Goal: Task Accomplishment & Management: Complete application form

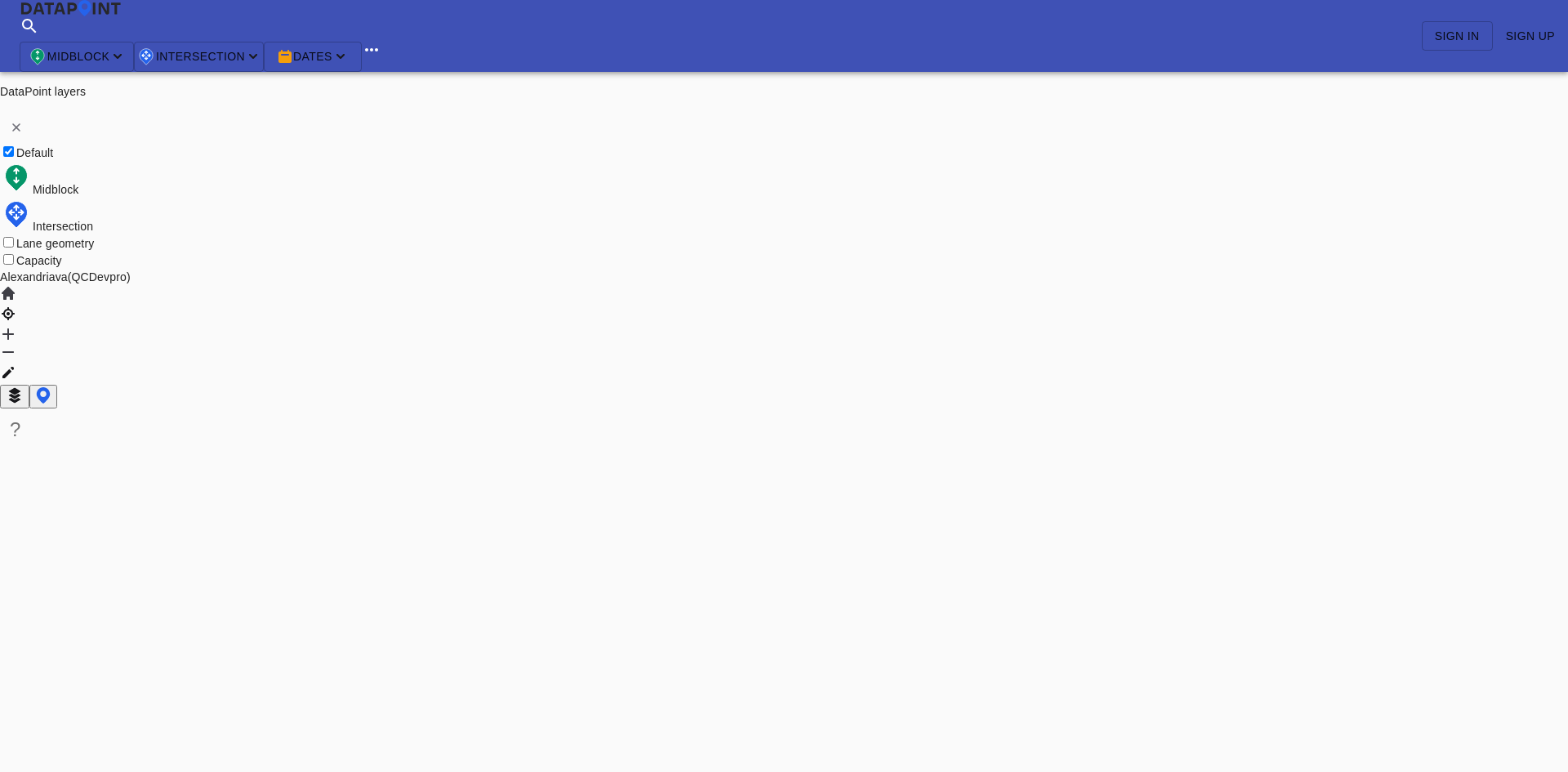
click at [1195, 27] on div "Midblock Intersection Dates Sign in Sign up" at bounding box center [784, 36] width 1568 height 72
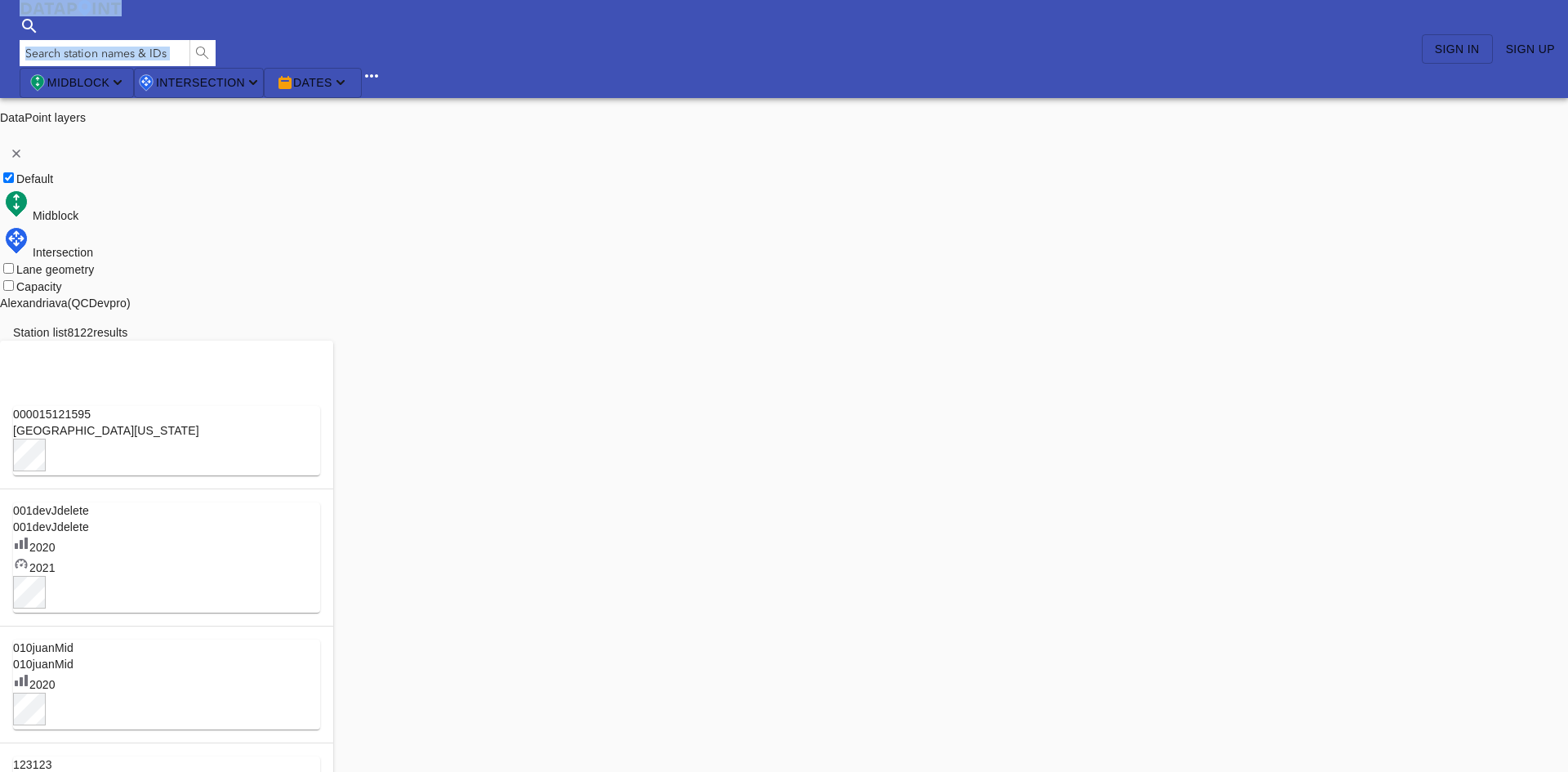
click at [1275, 9] on div "Search Please enter a search term. Midblock Intersection Dates Sign in Sign up" at bounding box center [784, 49] width 1568 height 98
click at [1454, 39] on span "Sign in" at bounding box center [1456, 49] width 45 height 20
type input "alexaadmin@yopmail.com"
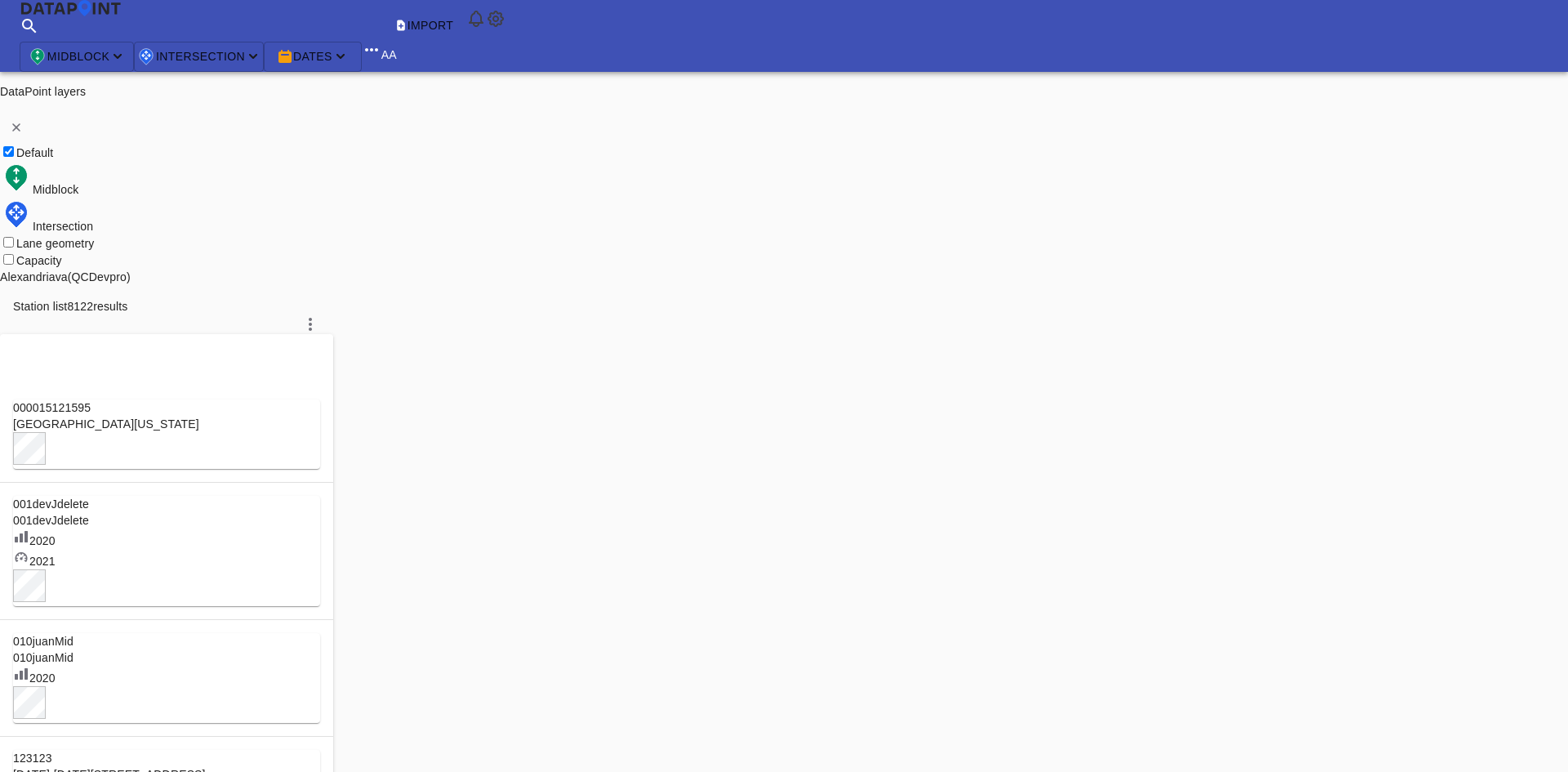
click at [506, 18] on img at bounding box center [495, 18] width 19 height 19
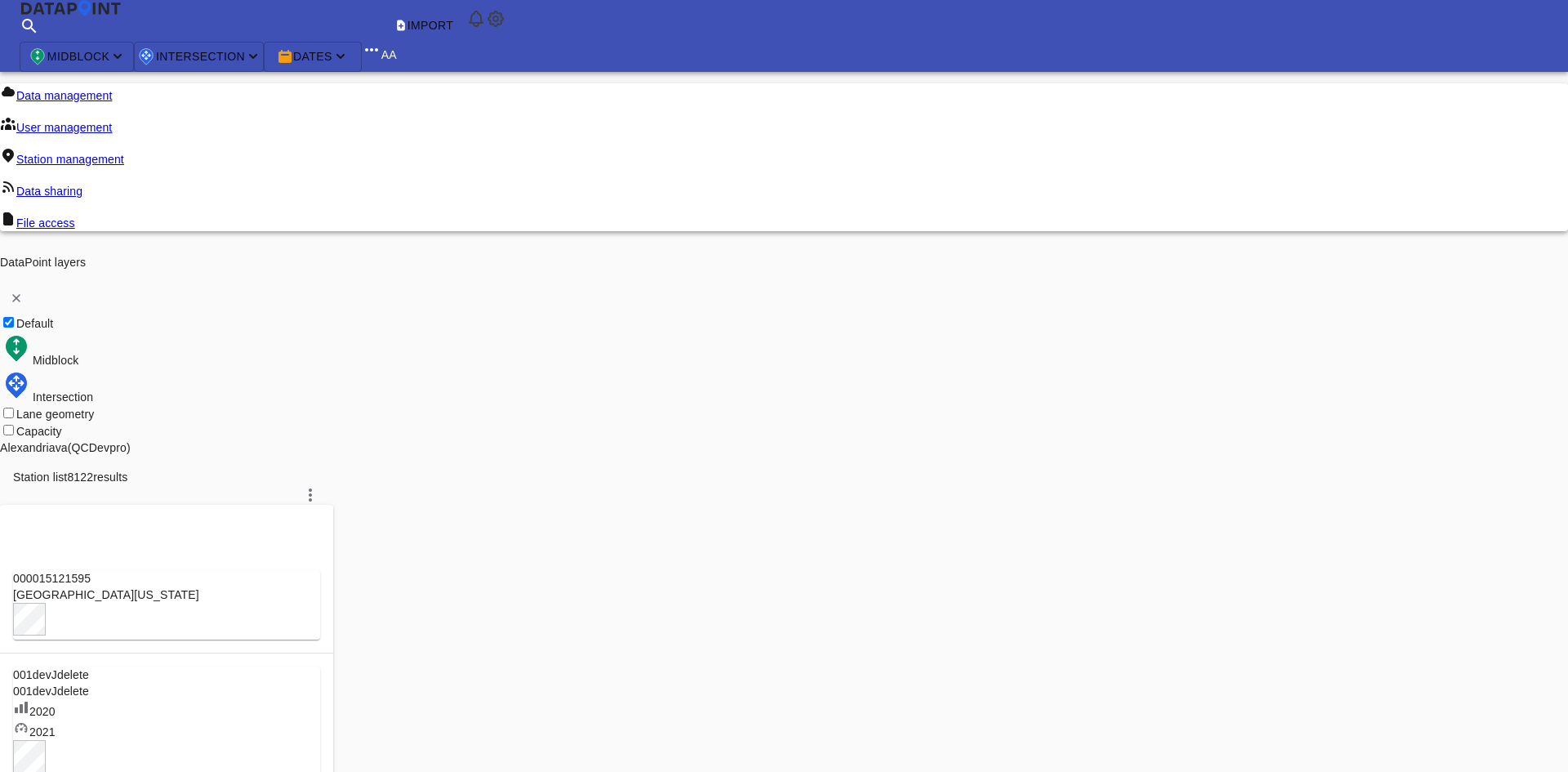
click at [124, 153] on link "Station management" at bounding box center [62, 160] width 124 height 13
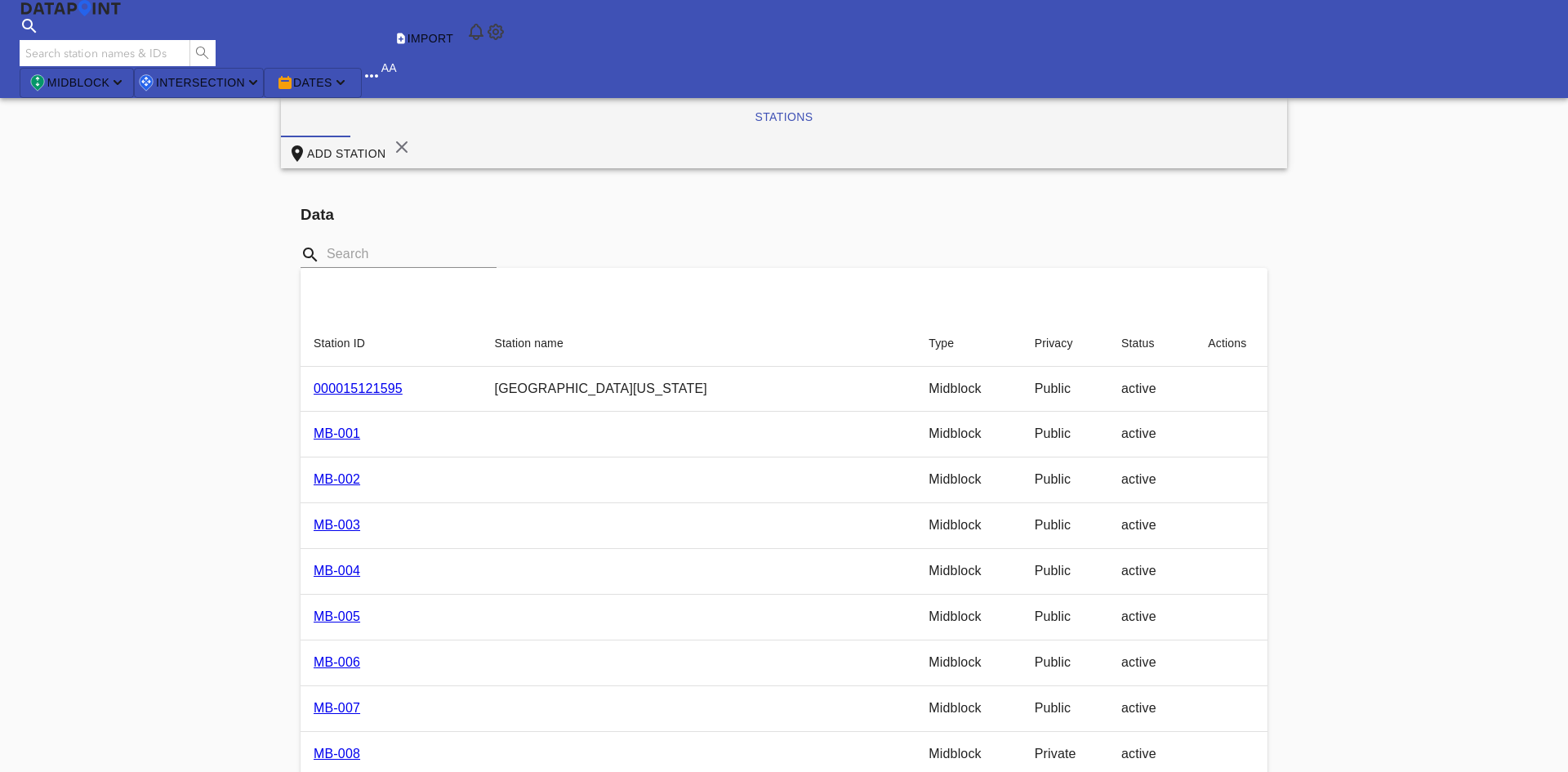
click at [386, 143] on span "Add station" at bounding box center [336, 153] width 98 height 20
type input "DP2442"
select select "1"
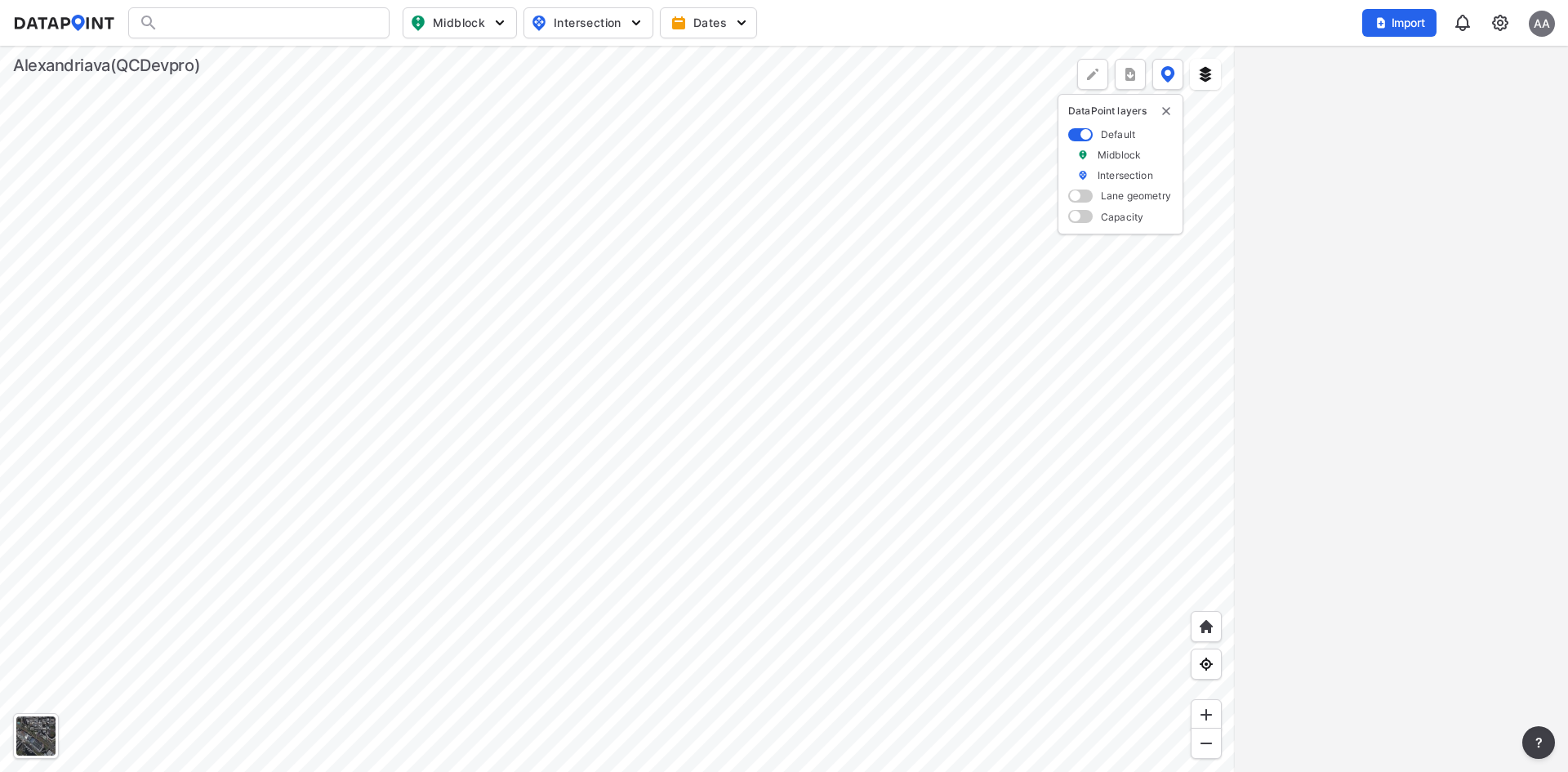
click at [1503, 25] on img at bounding box center [1500, 23] width 19 height 19
click at [1456, 122] on link "Station management" at bounding box center [1430, 121] width 140 height 16
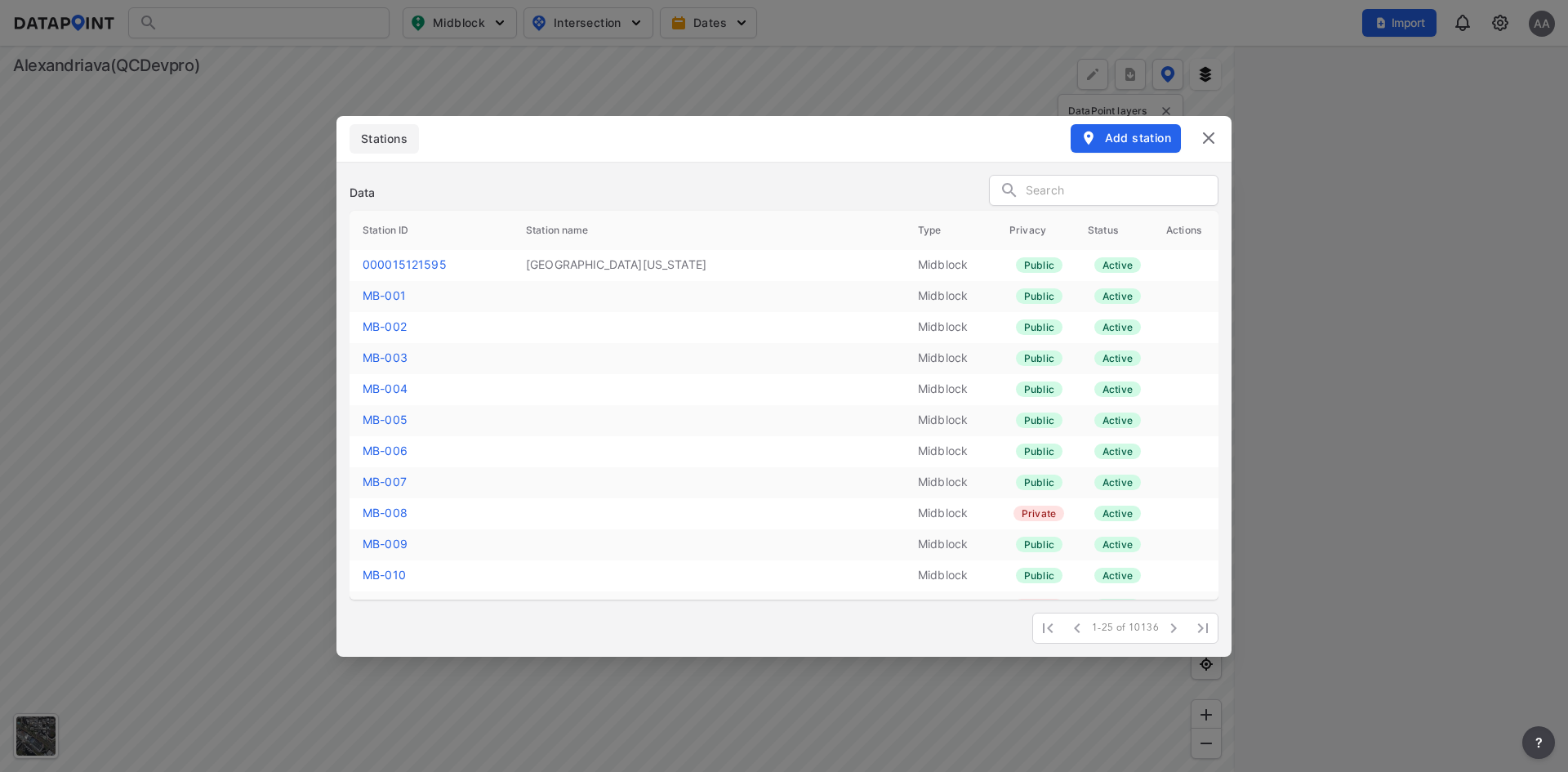
click at [1129, 144] on span "Add station" at bounding box center [1126, 137] width 90 height 16
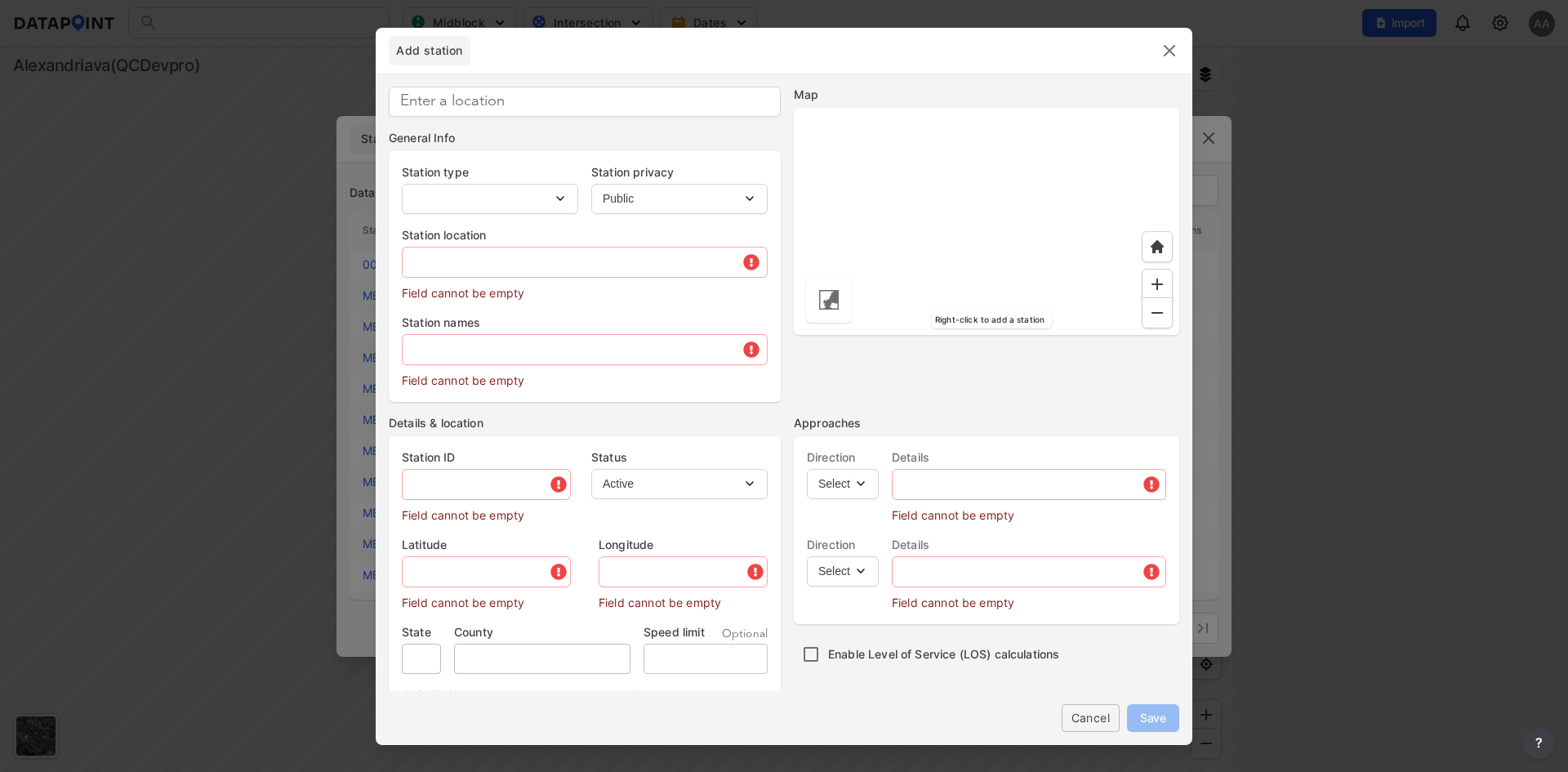
type input "DP2442"
select select "1"
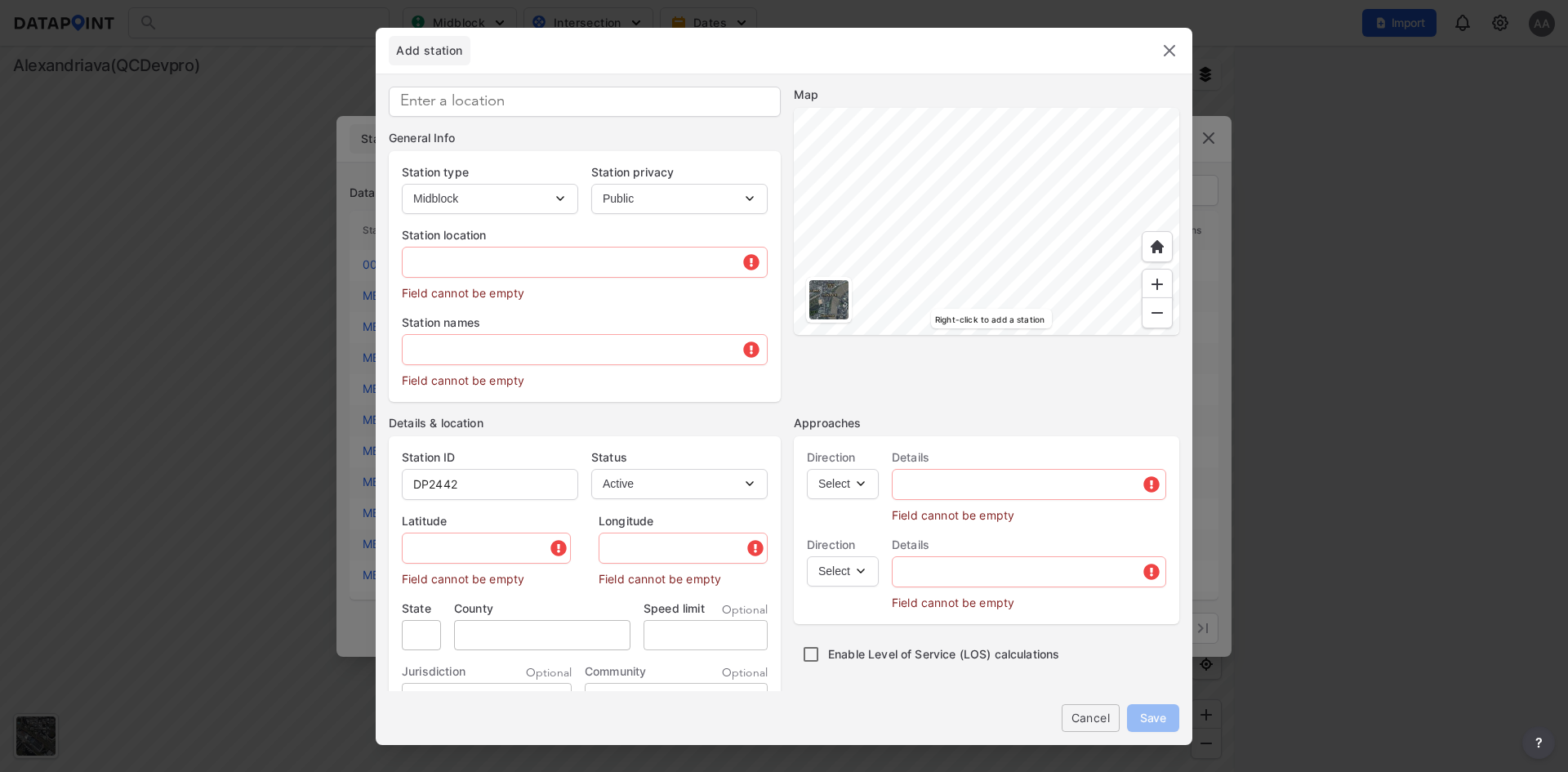
click at [827, 297] on div at bounding box center [829, 299] width 39 height 39
click at [983, 222] on div at bounding box center [985, 221] width 386 height 227
click at [944, 162] on div at bounding box center [985, 221] width 386 height 227
click at [924, 57] on header "Add station" at bounding box center [784, 51] width 816 height 46
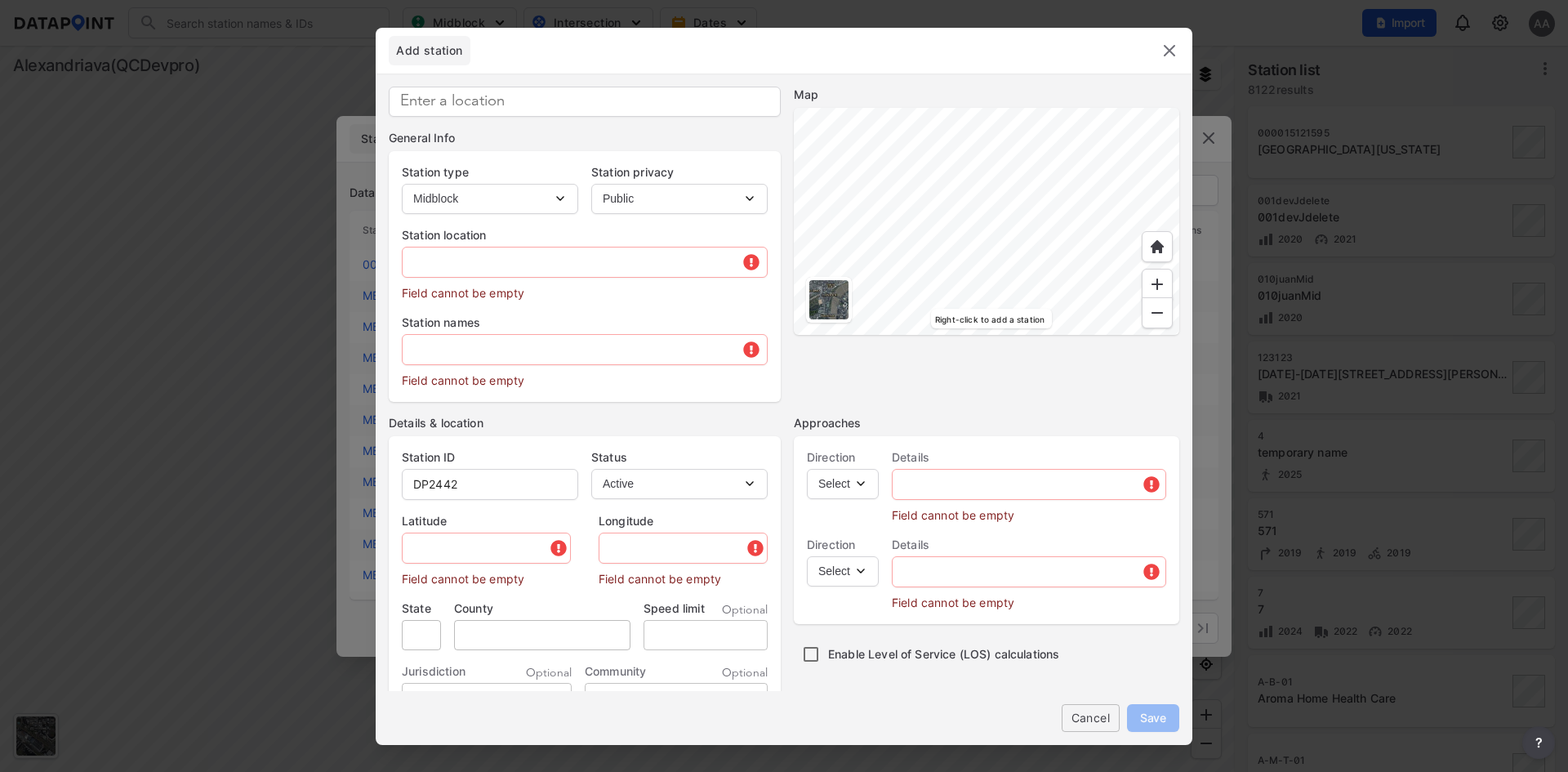
type input "38.822464"
type input "-77.066020"
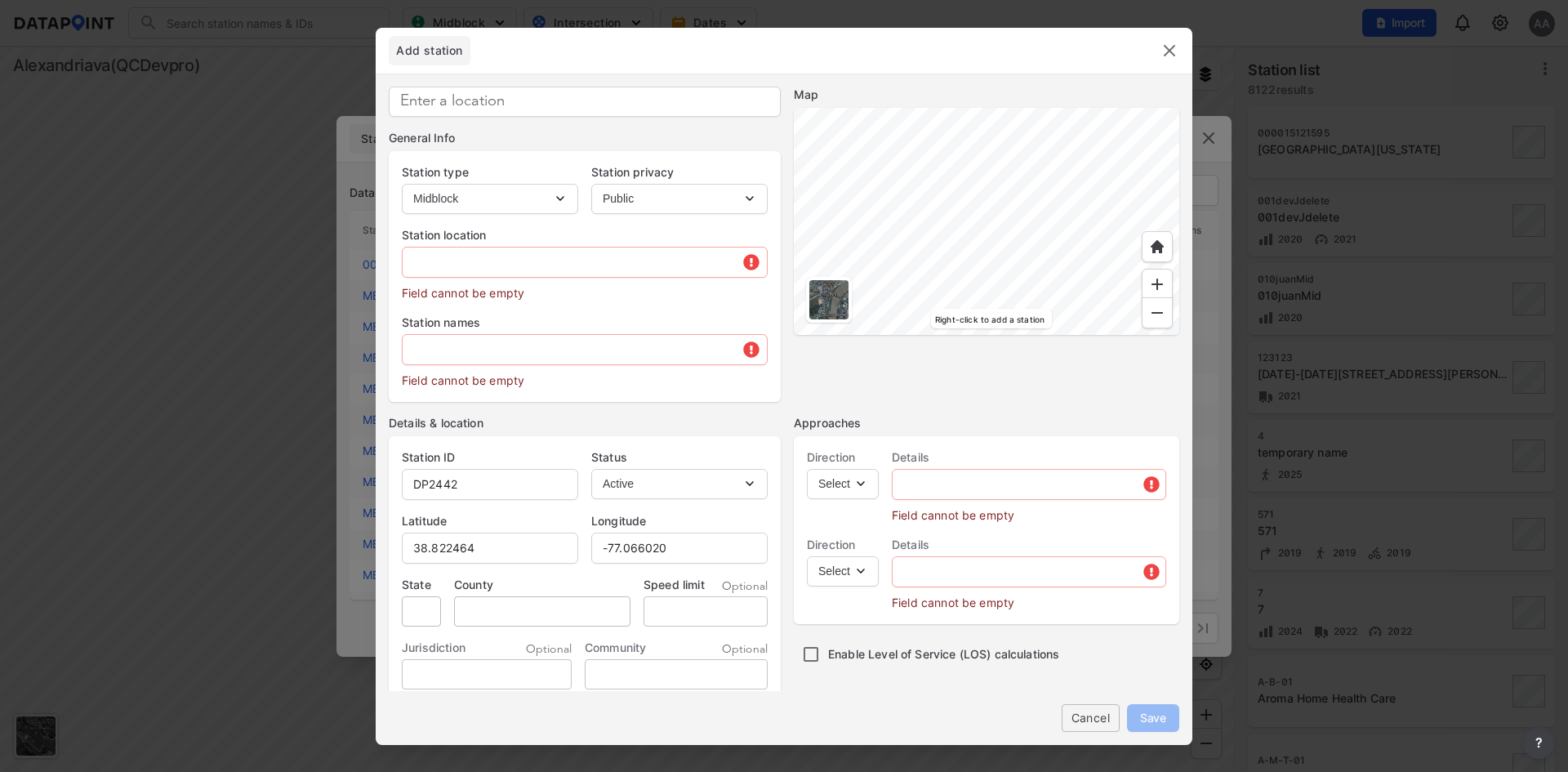
type input "110 W Bellefonte Ave, Alexandria, VA 22301, USA"
type input "VA"
type input "US"
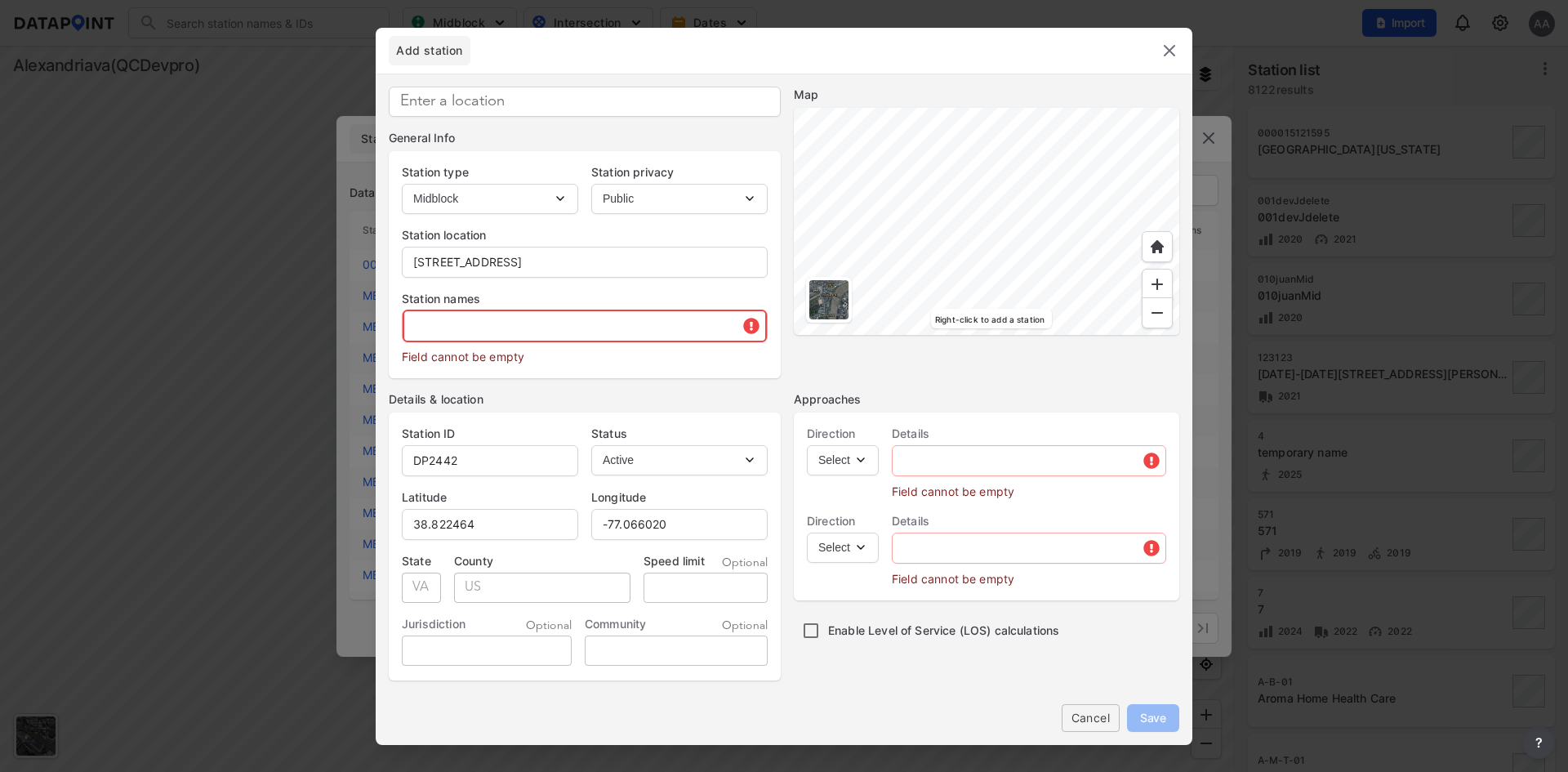
click at [611, 326] on input "text" at bounding box center [585, 326] width 364 height 33
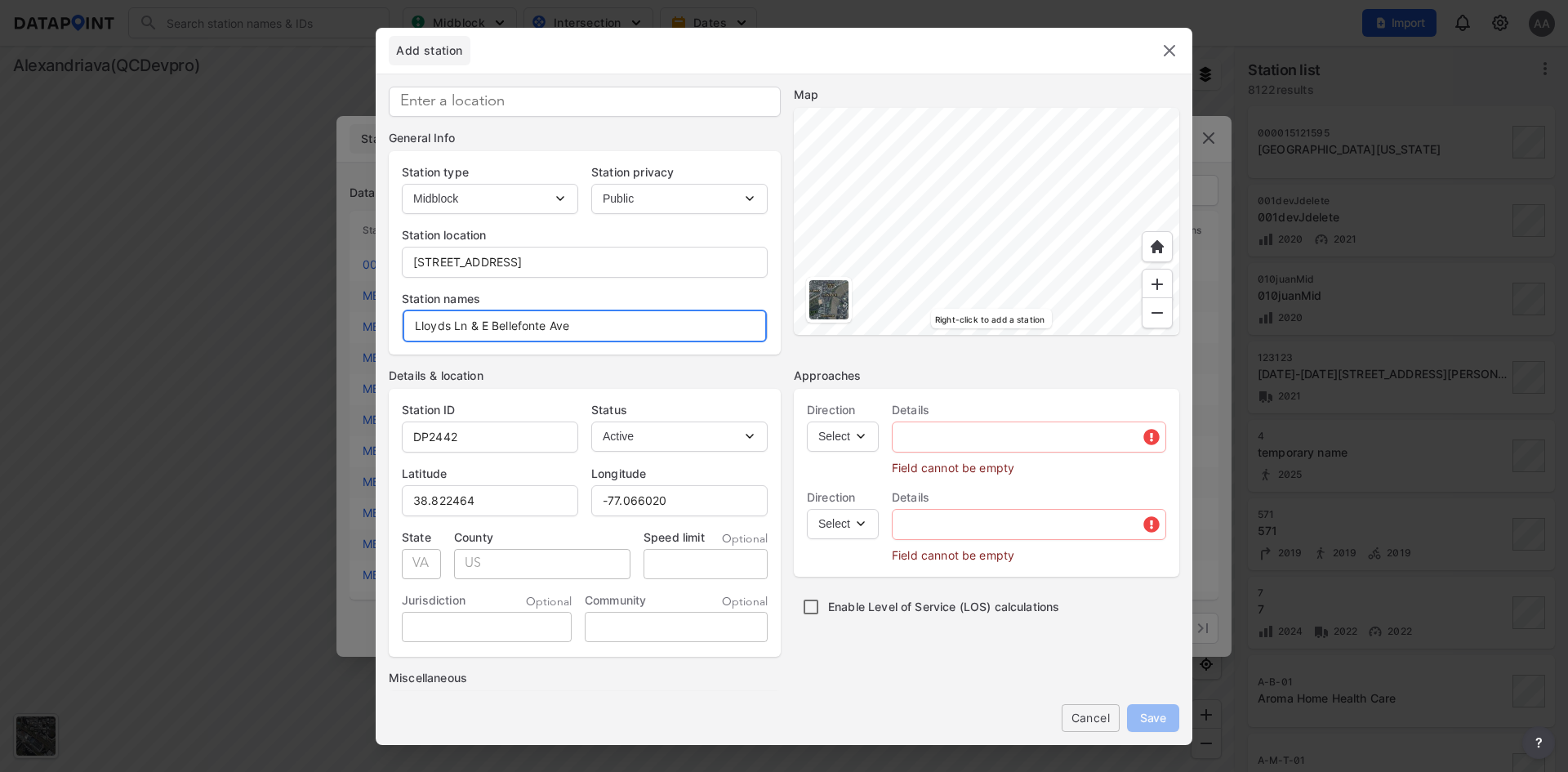
type input "Lloyds Ln & E Bellefonte Ave"
click at [869, 429] on select "Select EB NB SB WB" at bounding box center [842, 436] width 72 height 30
select select "EB"
click at [807, 421] on select "Select EB NB SB WB" at bounding box center [842, 436] width 72 height 30
drag, startPoint x: 582, startPoint y: 326, endPoint x: 494, endPoint y: 326, distance: 88.0
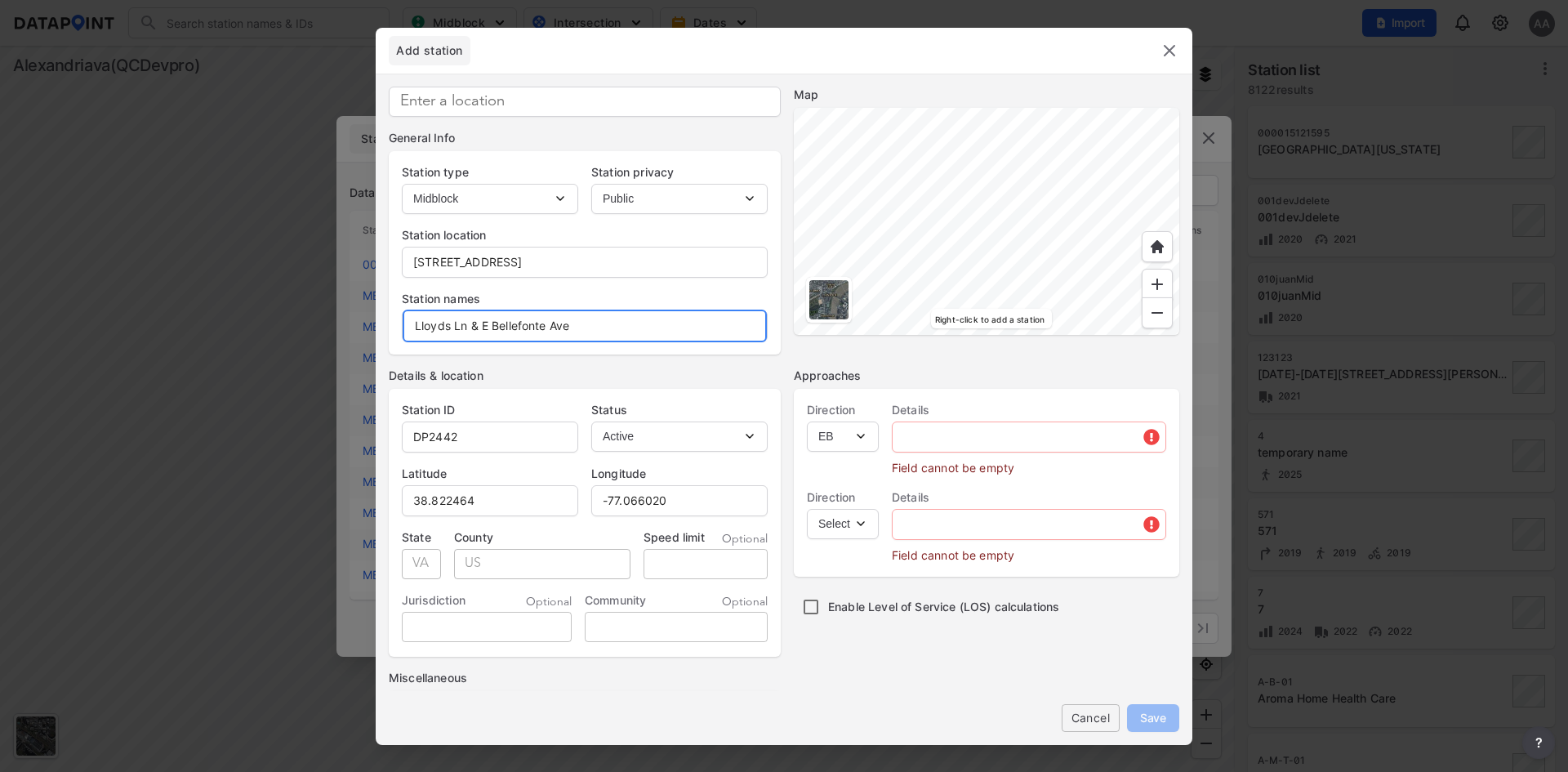
click at [494, 326] on input "Lloyds Ln & E Bellefonte Ave" at bounding box center [585, 326] width 364 height 33
click at [485, 326] on input "Lloyds Ln & E Bellefonte Ave" at bounding box center [585, 326] width 364 height 33
click at [575, 331] on input "Lloyds Ln & E Bellefonte Ave" at bounding box center [585, 326] width 364 height 33
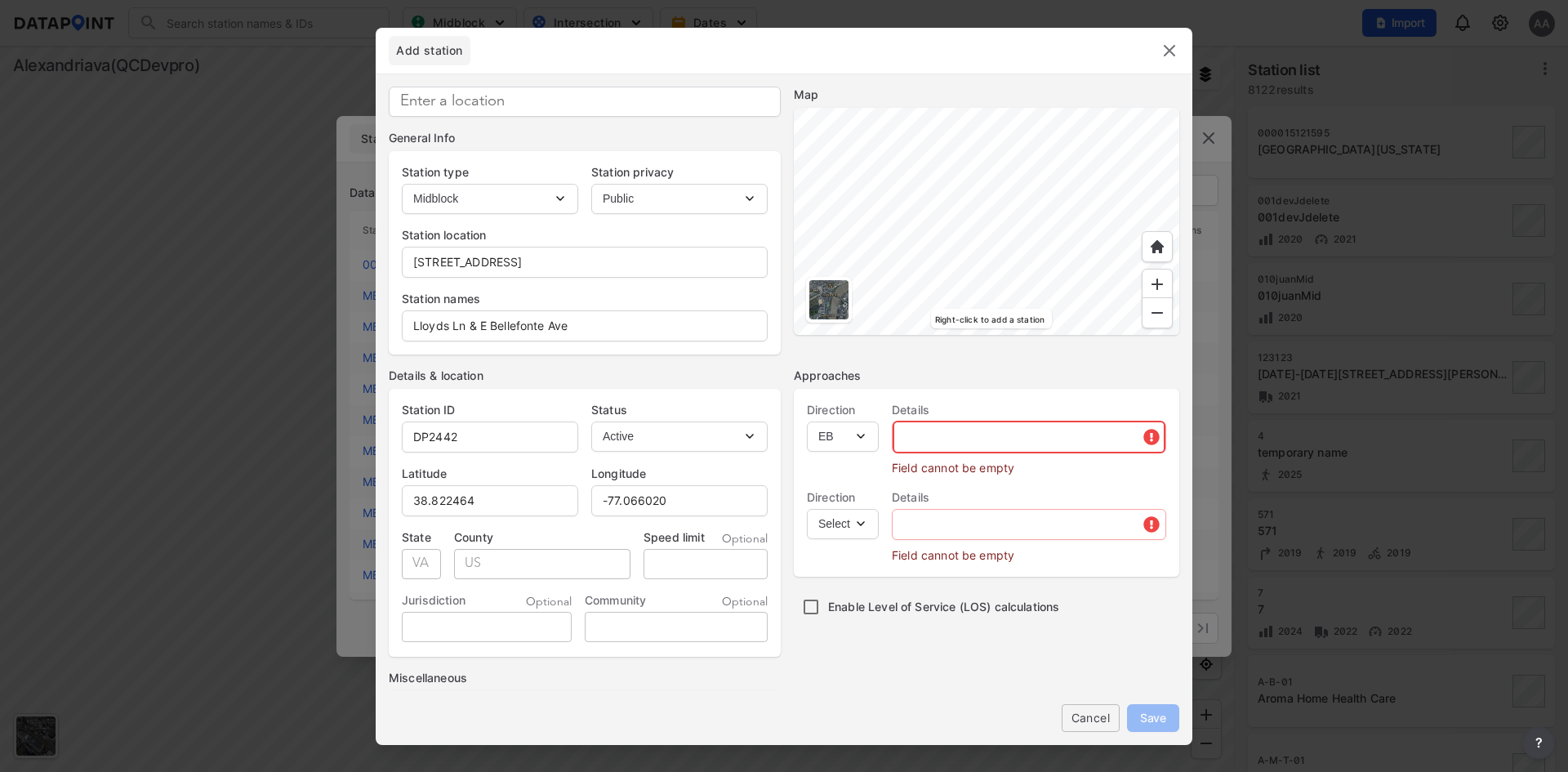
click at [979, 432] on input "text" at bounding box center [1029, 436] width 273 height 33
paste input "E Bellefonte Ave"
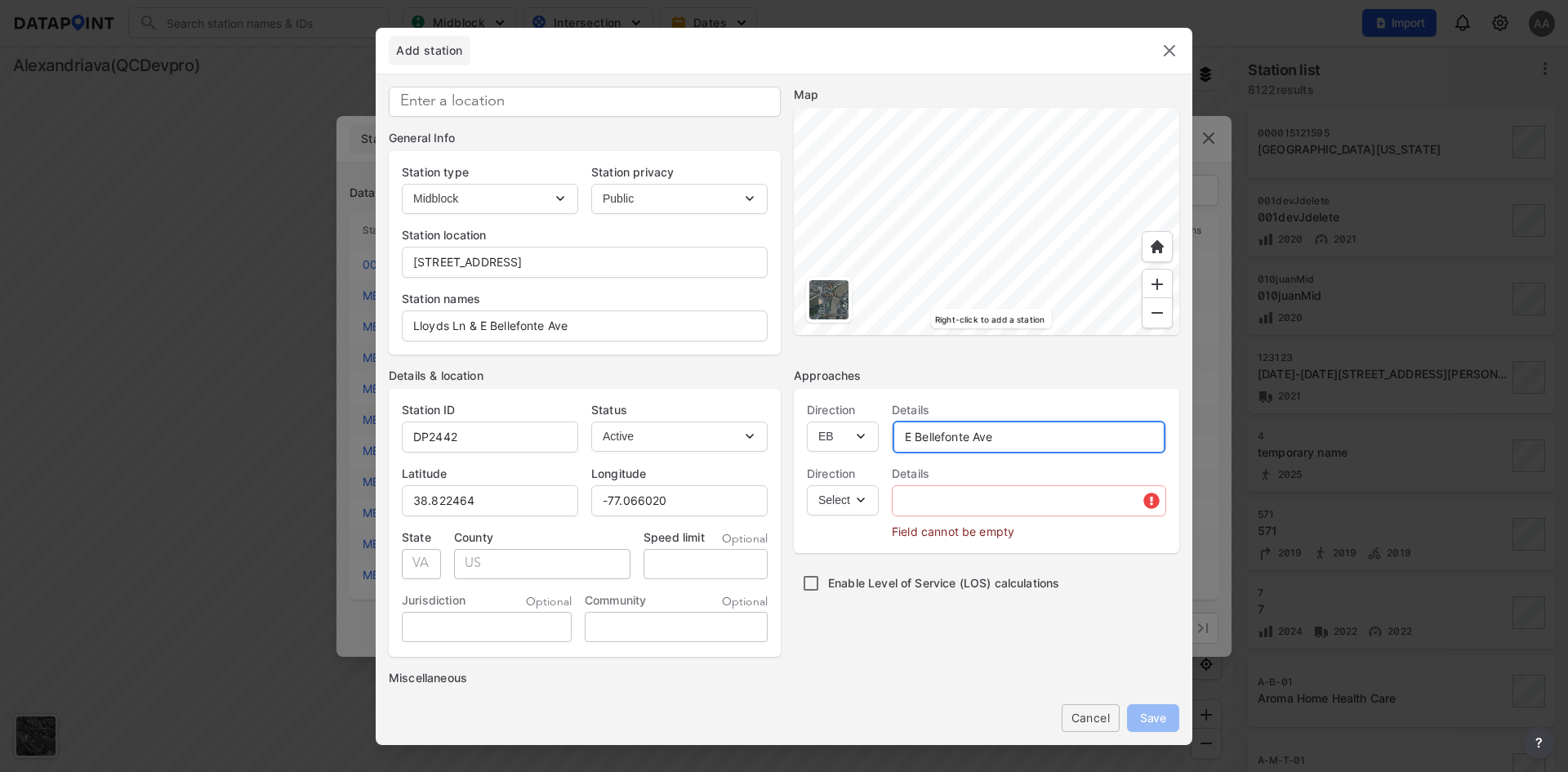
type input "E Bellefonte Ave"
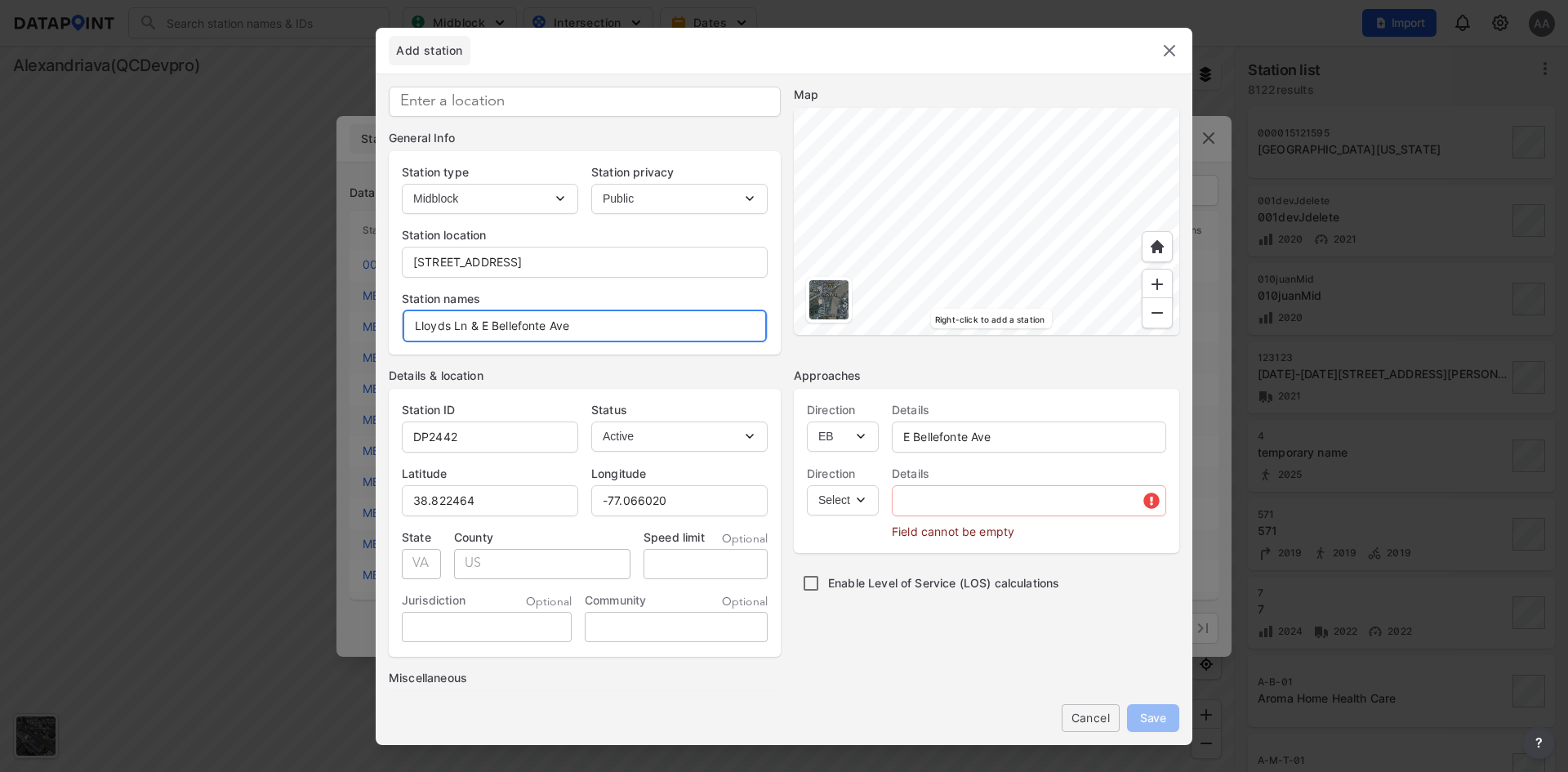
click at [463, 327] on input "Lloyds Ln & E Bellefonte Ave" at bounding box center [585, 326] width 364 height 33
click at [411, 325] on input "Lloyds Ln & E Bellefonte Ave" at bounding box center [585, 326] width 364 height 33
drag, startPoint x: 862, startPoint y: 490, endPoint x: 853, endPoint y: 510, distance: 21.9
click at [862, 490] on select "Select WB" at bounding box center [842, 499] width 72 height 30
select select "WB"
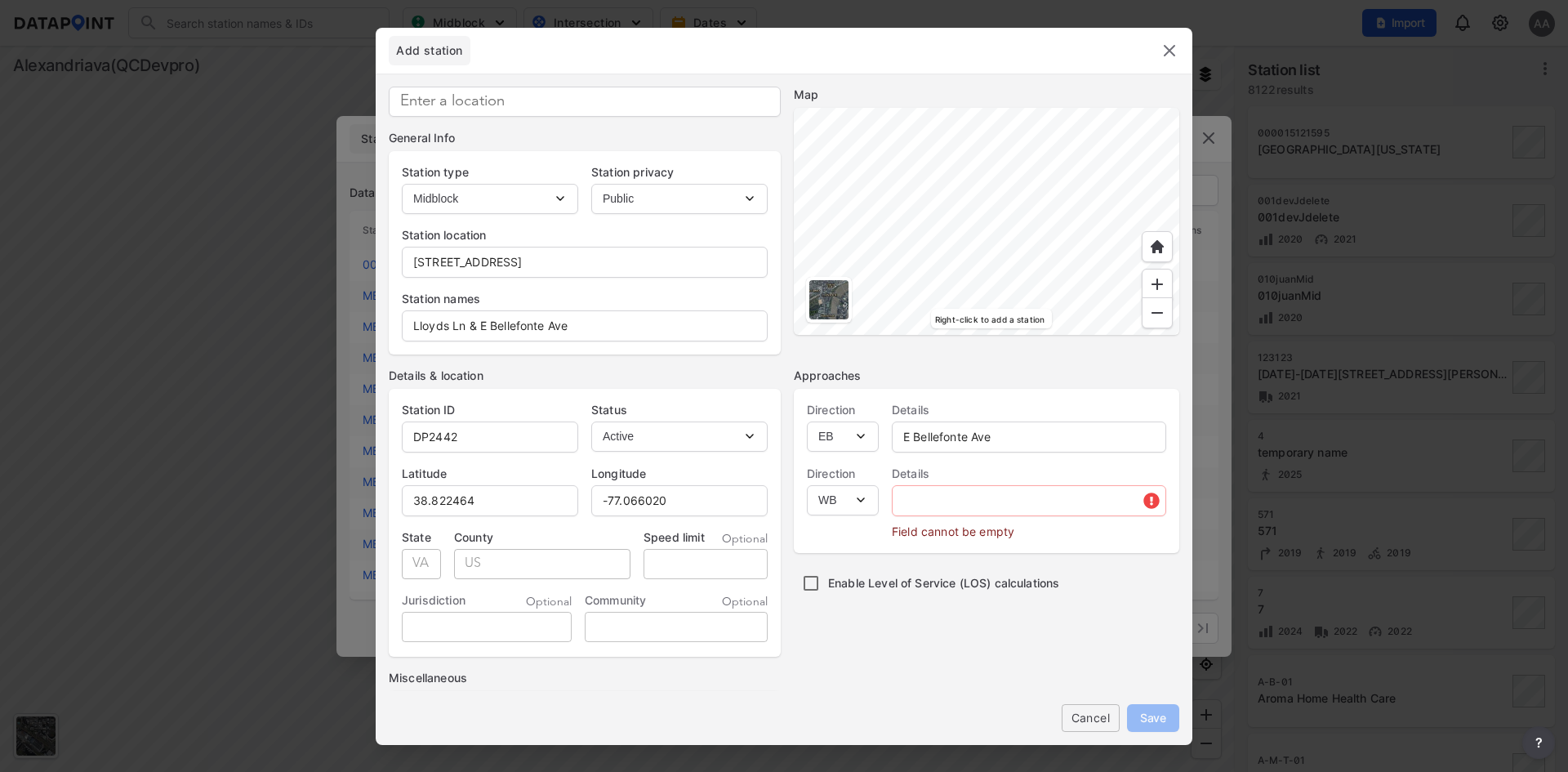
click at [807, 485] on select "Select WB" at bounding box center [842, 499] width 72 height 30
click at [935, 507] on input "text" at bounding box center [1029, 501] width 273 height 33
paste input "Lloyds Ln"
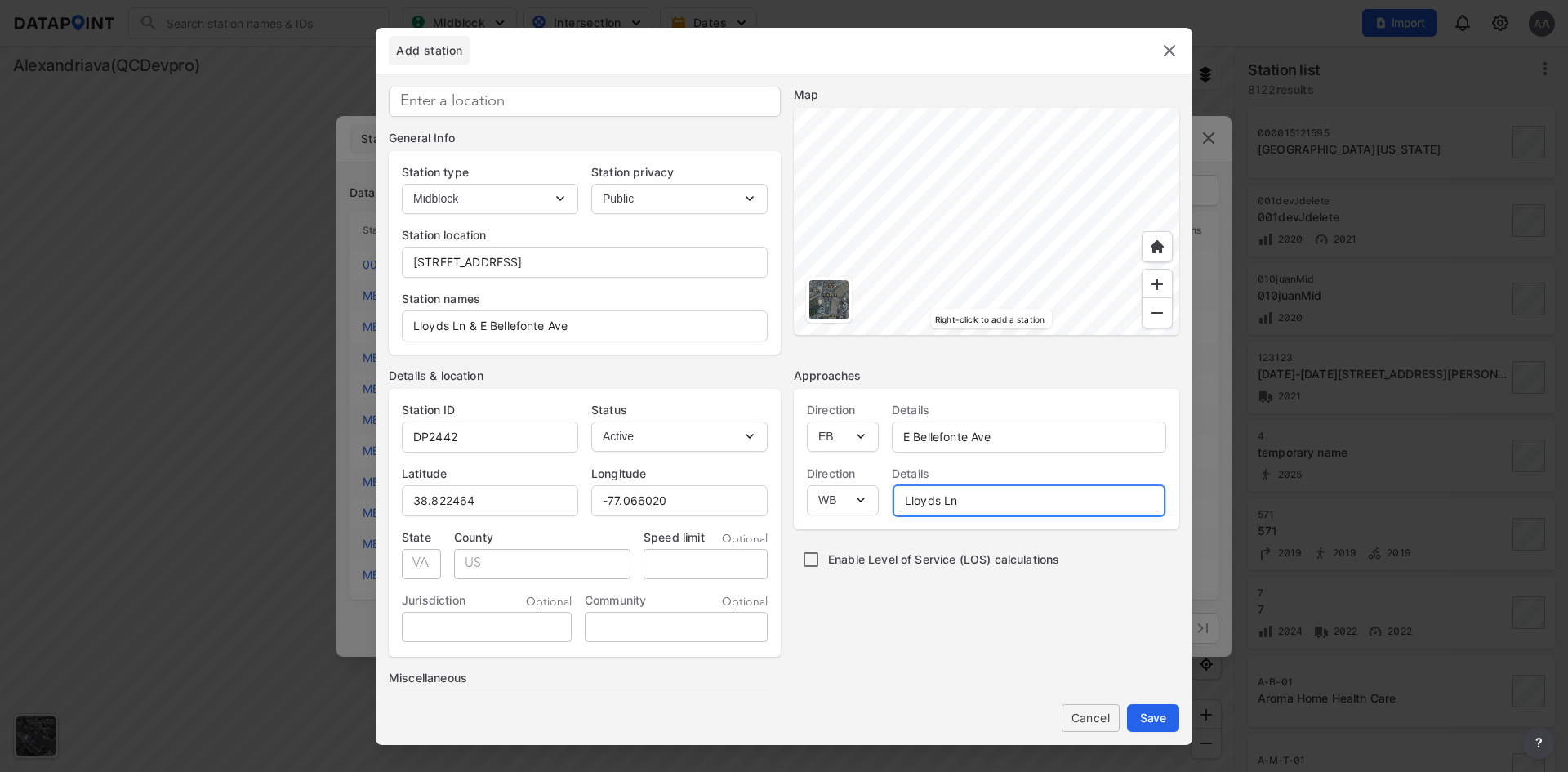
type input "Lloyds Ln"
click at [881, 615] on div "Approaches Direction Select EB NB SB WB Select EB Details E Bellefonte Ave Dire…" at bounding box center [985, 594] width 386 height 455
click at [1151, 720] on span "Save" at bounding box center [1153, 717] width 26 height 17
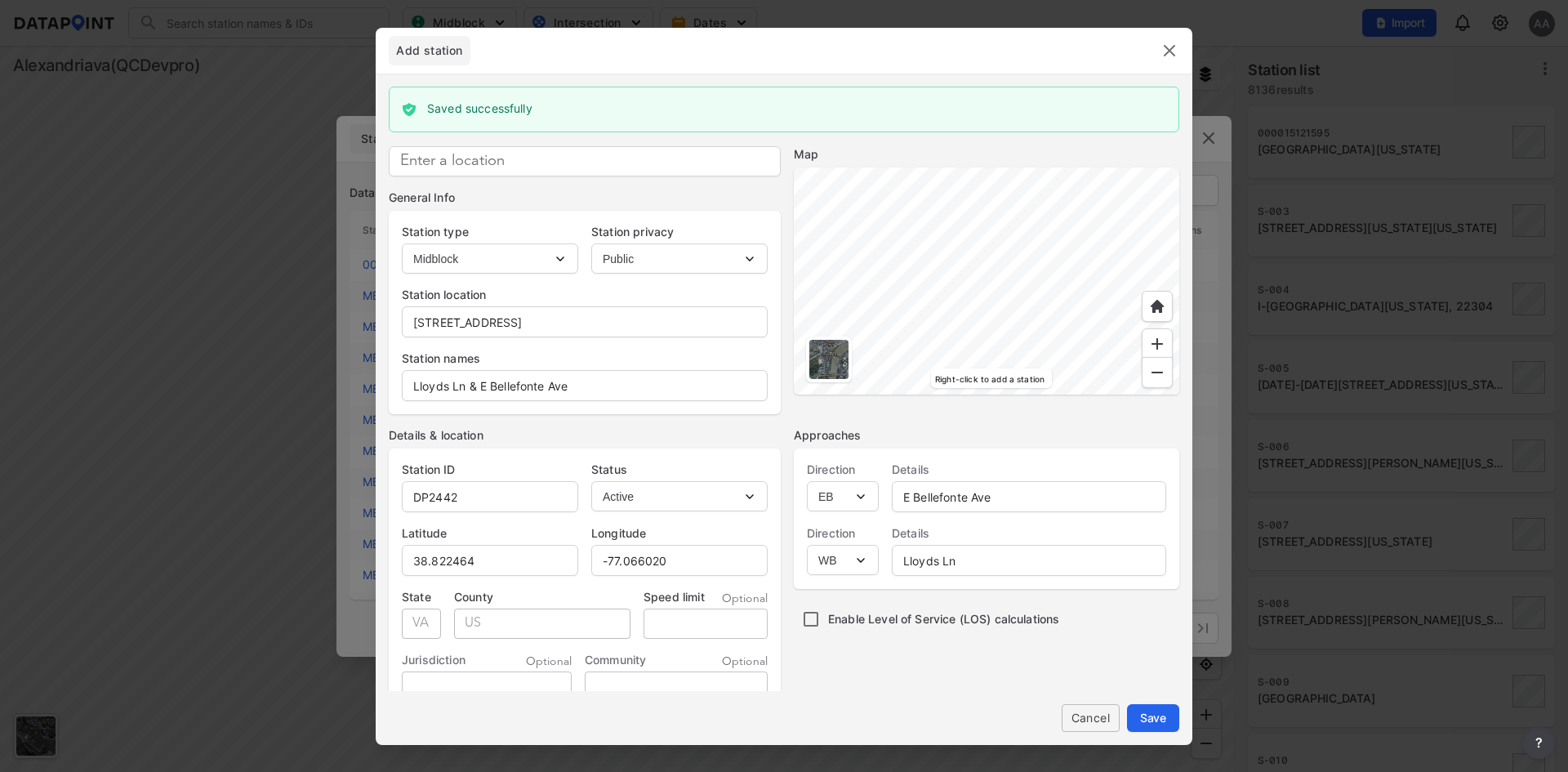
click at [1161, 46] on img at bounding box center [1169, 50] width 19 height 19
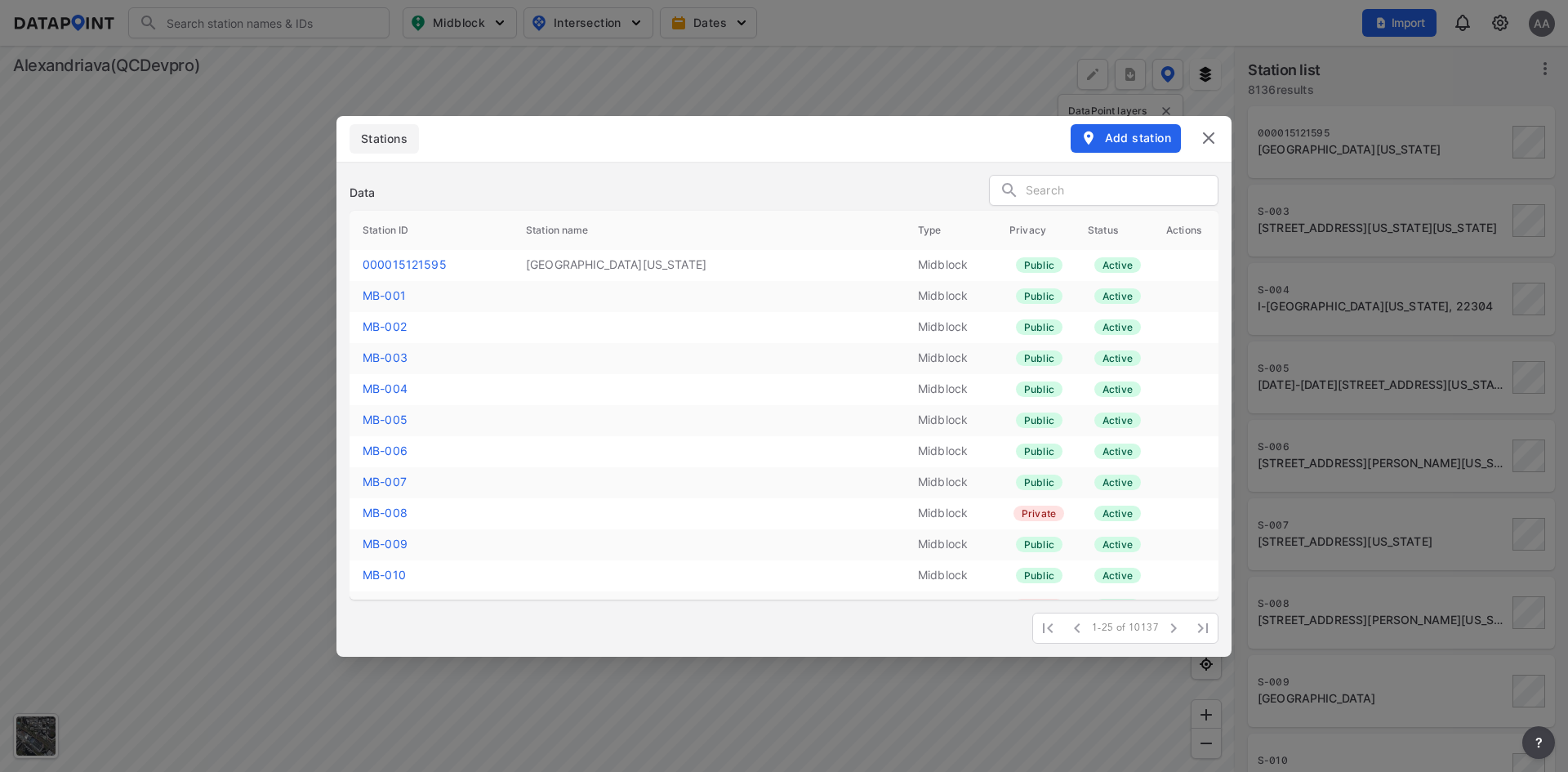
click at [1096, 194] on input "text" at bounding box center [1122, 190] width 192 height 24
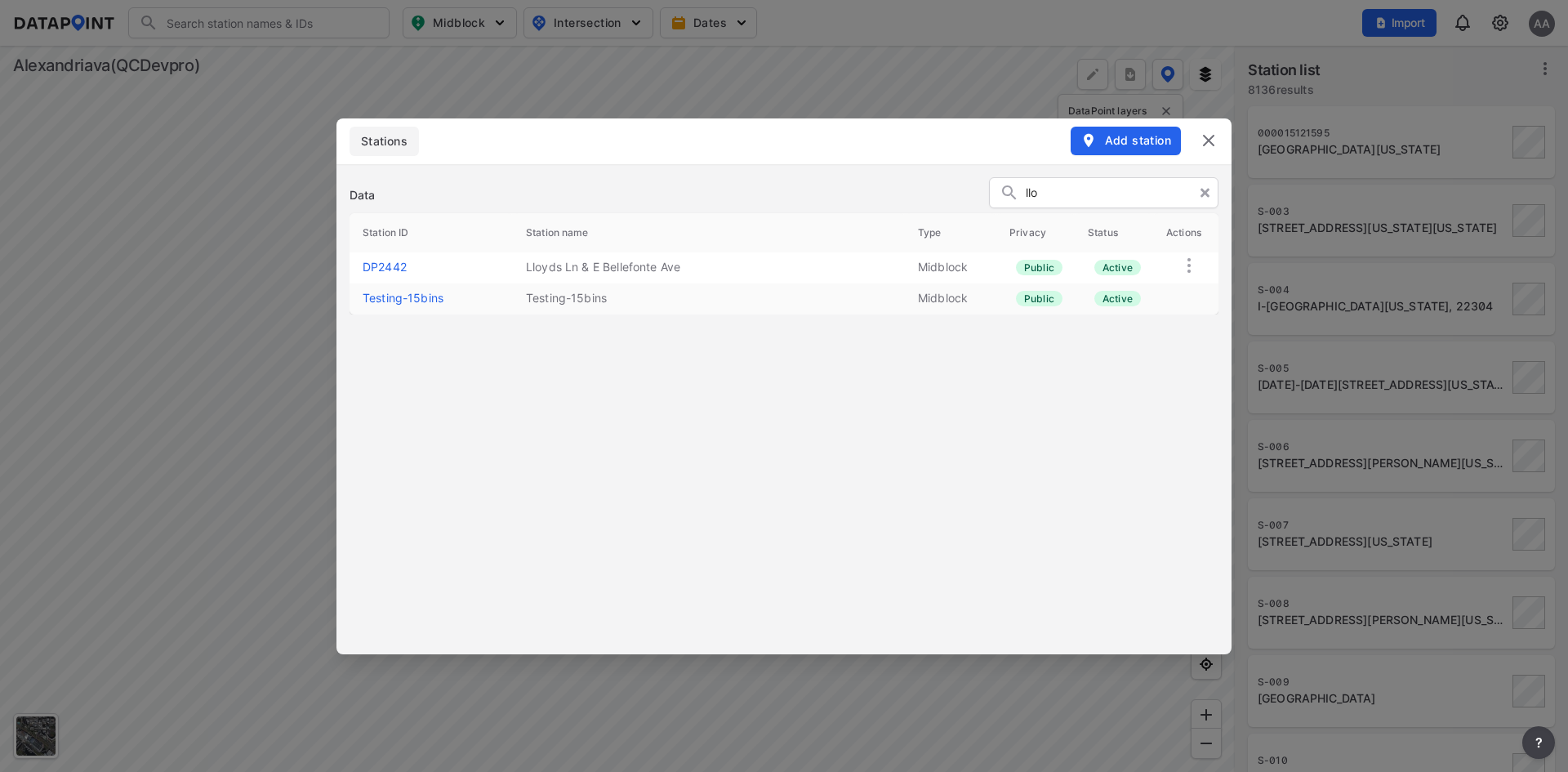
drag, startPoint x: 1045, startPoint y: 190, endPoint x: 1018, endPoint y: 190, distance: 27.0
click at [1018, 190] on div "llo" at bounding box center [1104, 193] width 230 height 31
click at [1038, 196] on input "llo" at bounding box center [1117, 193] width 183 height 24
type input "llo"
click at [372, 267] on link "DP2442" at bounding box center [385, 266] width 44 height 13
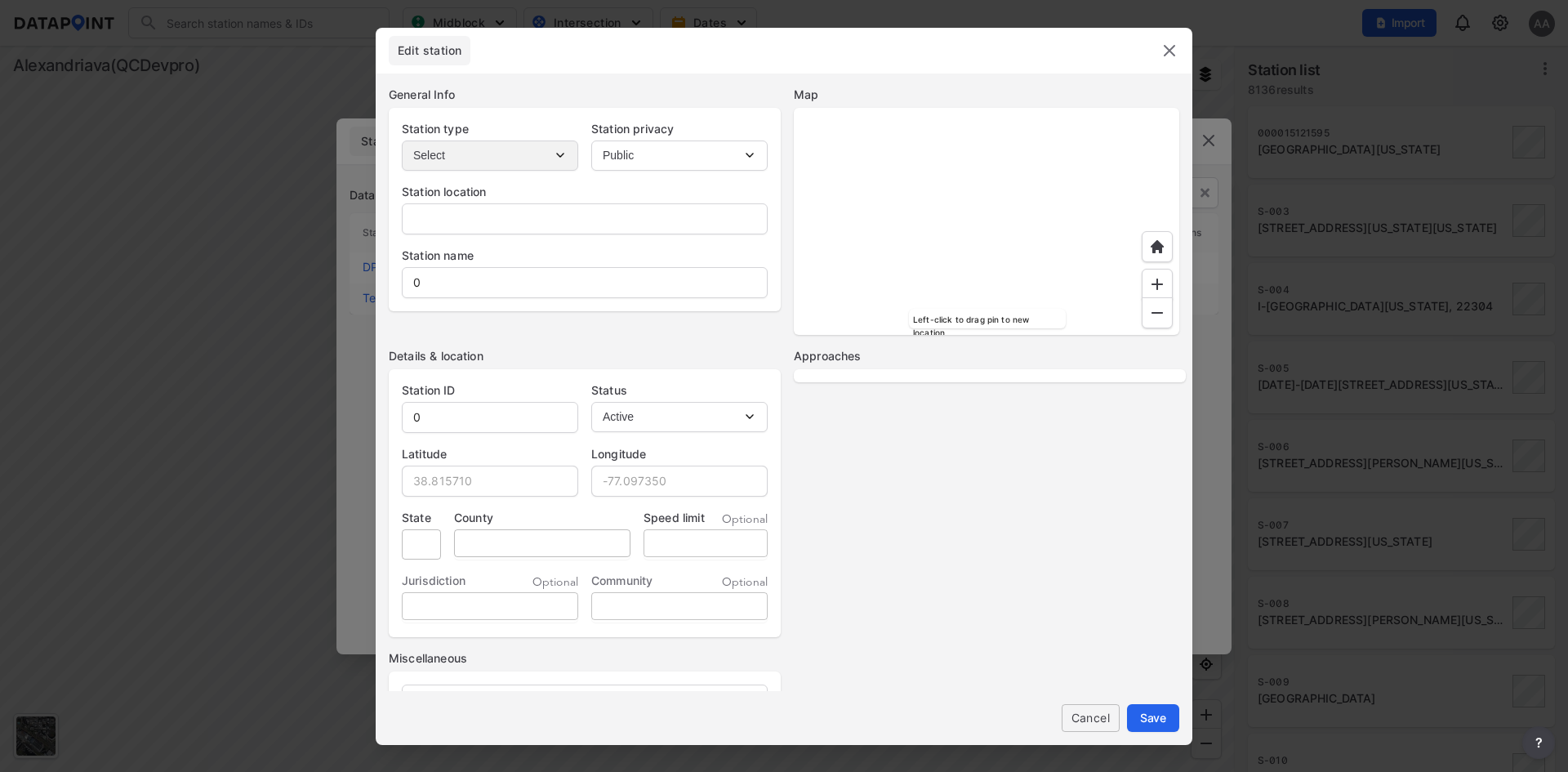
type input "110 W Bellefonte Ave, Alexandria, VA 22301, USA"
type input "Lloyds Ln & E Bellefonte Ave"
type input "DP2442"
type input "38.822464"
type input "-77.066020"
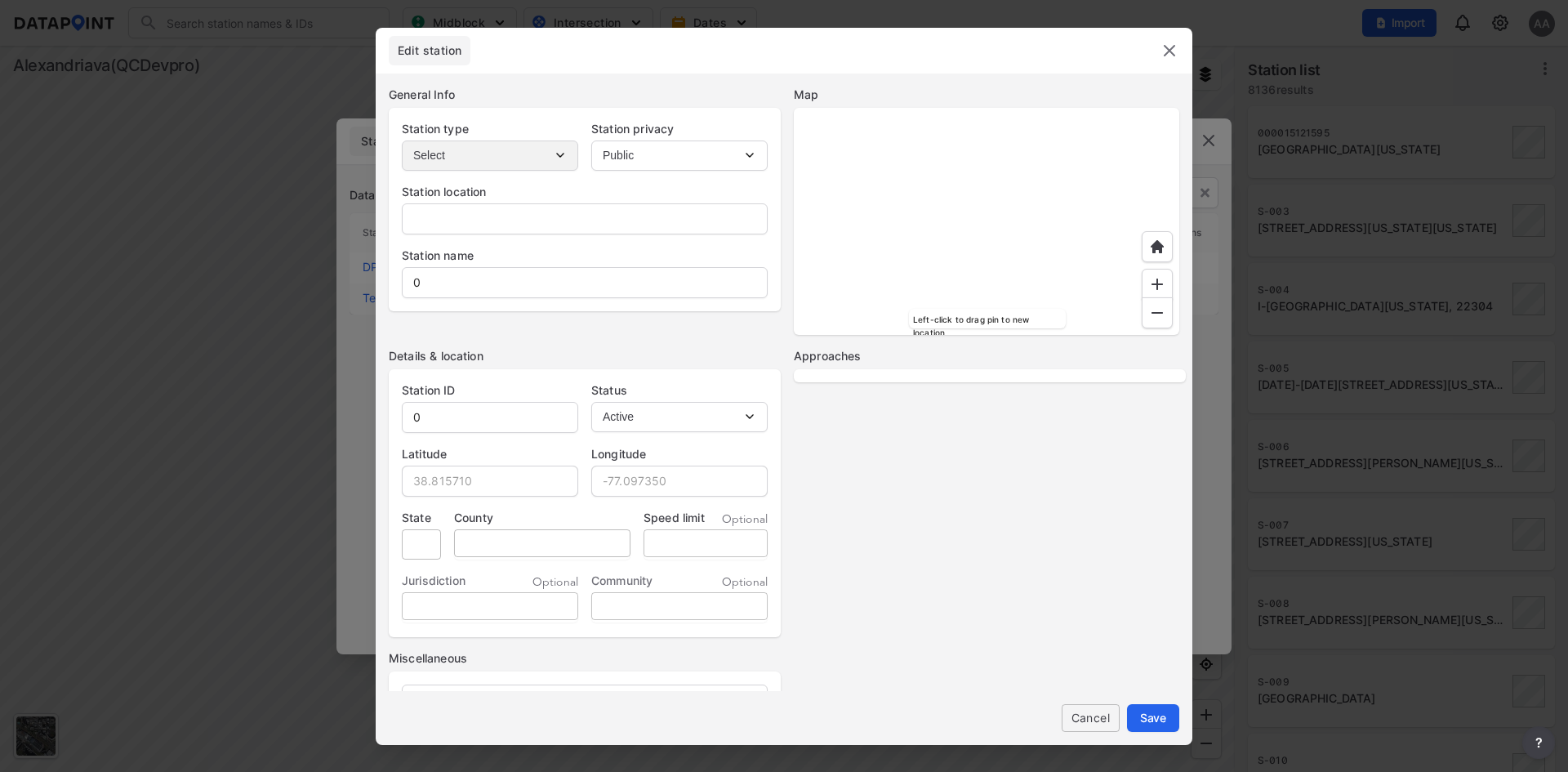
type input "VA"
type input "US"
select select "1"
select select "EB"
select select "WB"
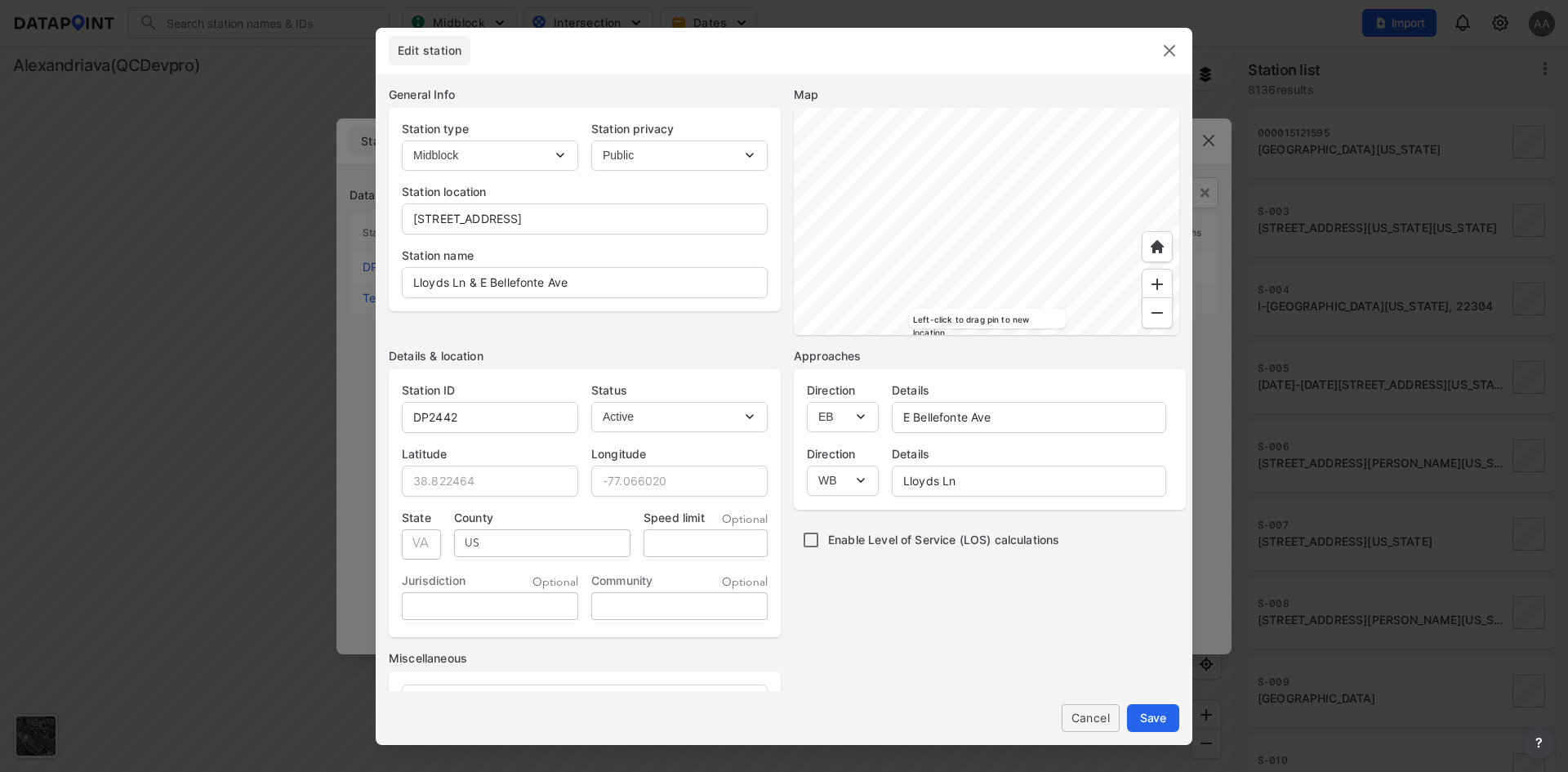
click at [1165, 53] on img at bounding box center [1169, 50] width 19 height 19
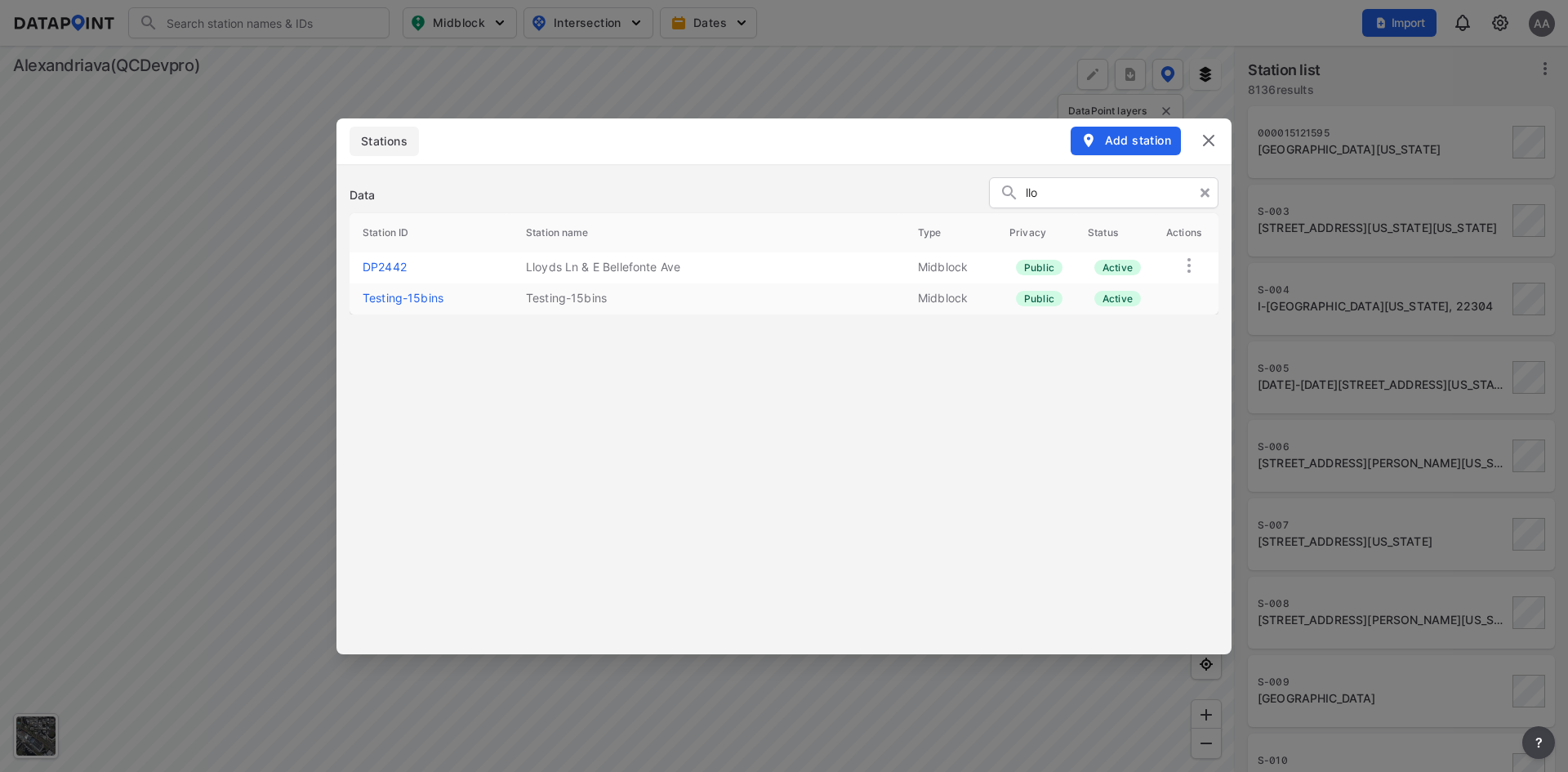
drag, startPoint x: 691, startPoint y: 400, endPoint x: 902, endPoint y: 282, distance: 241.8
click at [691, 399] on div "Data llo Station ID Station name Type Privacy Status Actions DP2442 Lloyds Ln &…" at bounding box center [784, 410] width 895 height 490
click at [1208, 137] on img at bounding box center [1208, 140] width 19 height 19
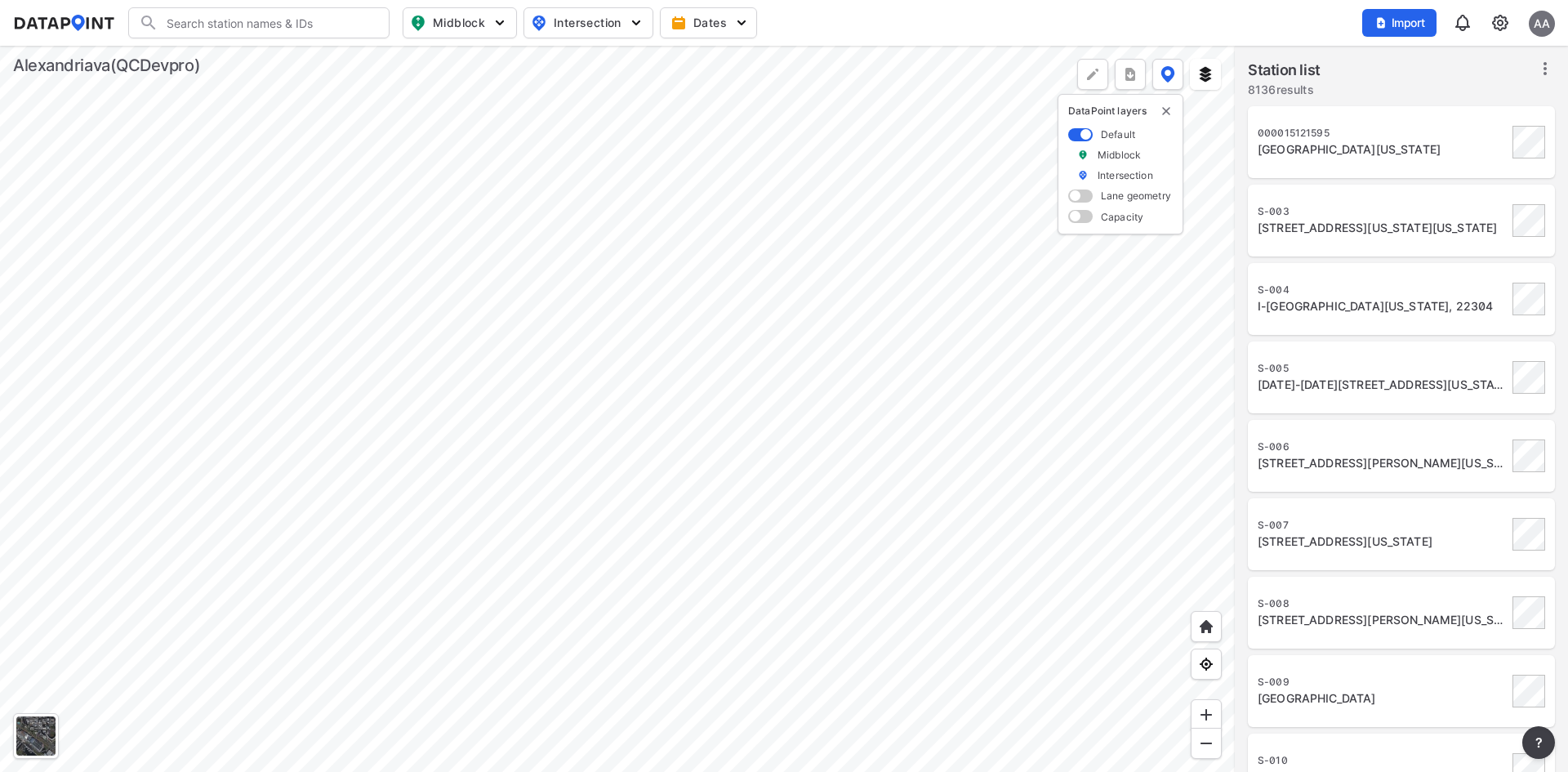
click at [1501, 17] on img at bounding box center [1500, 23] width 19 height 19
click at [1457, 122] on link "Station management" at bounding box center [1430, 121] width 140 height 16
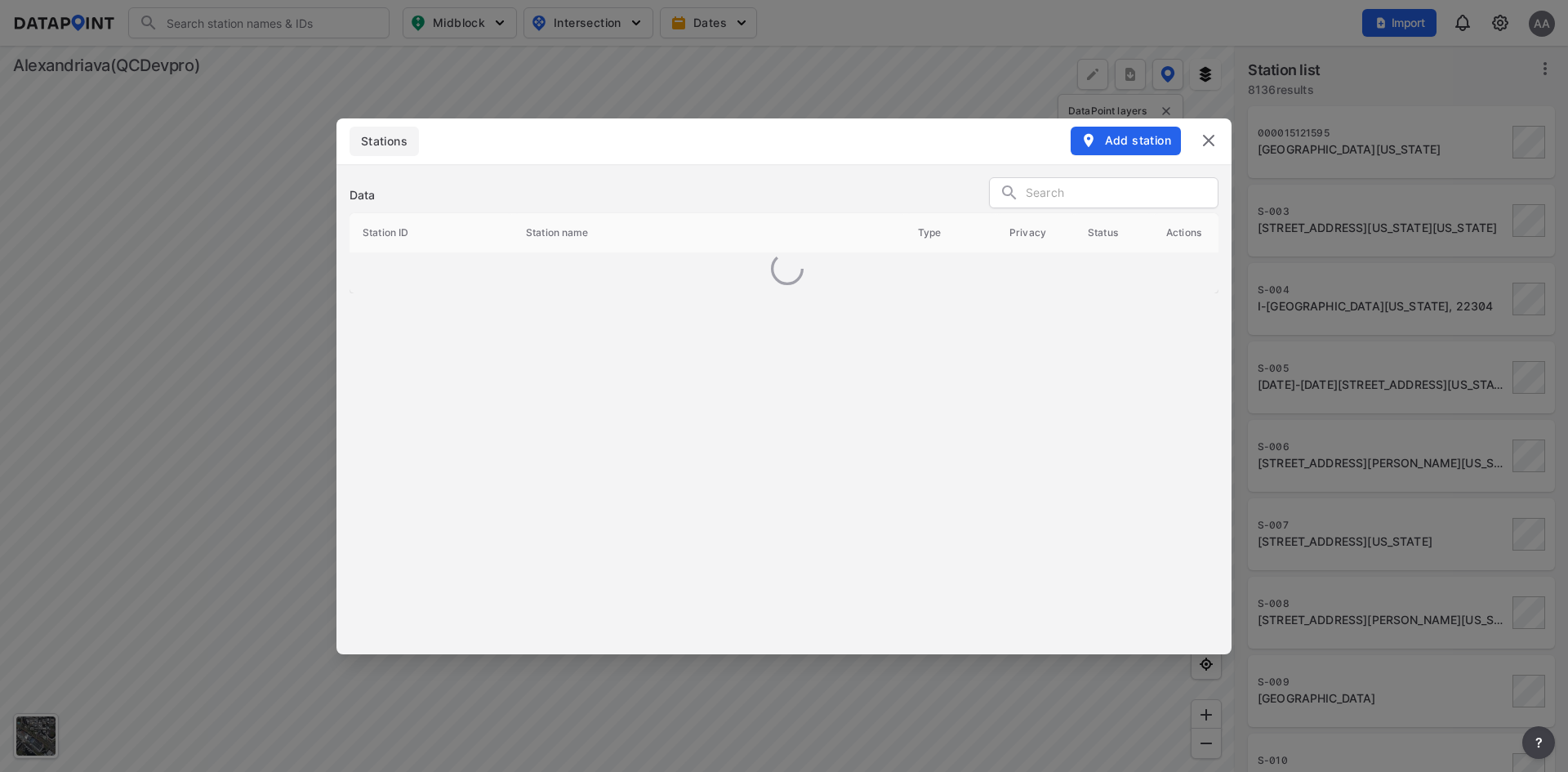
click at [1129, 139] on span "Add station" at bounding box center [1126, 140] width 90 height 16
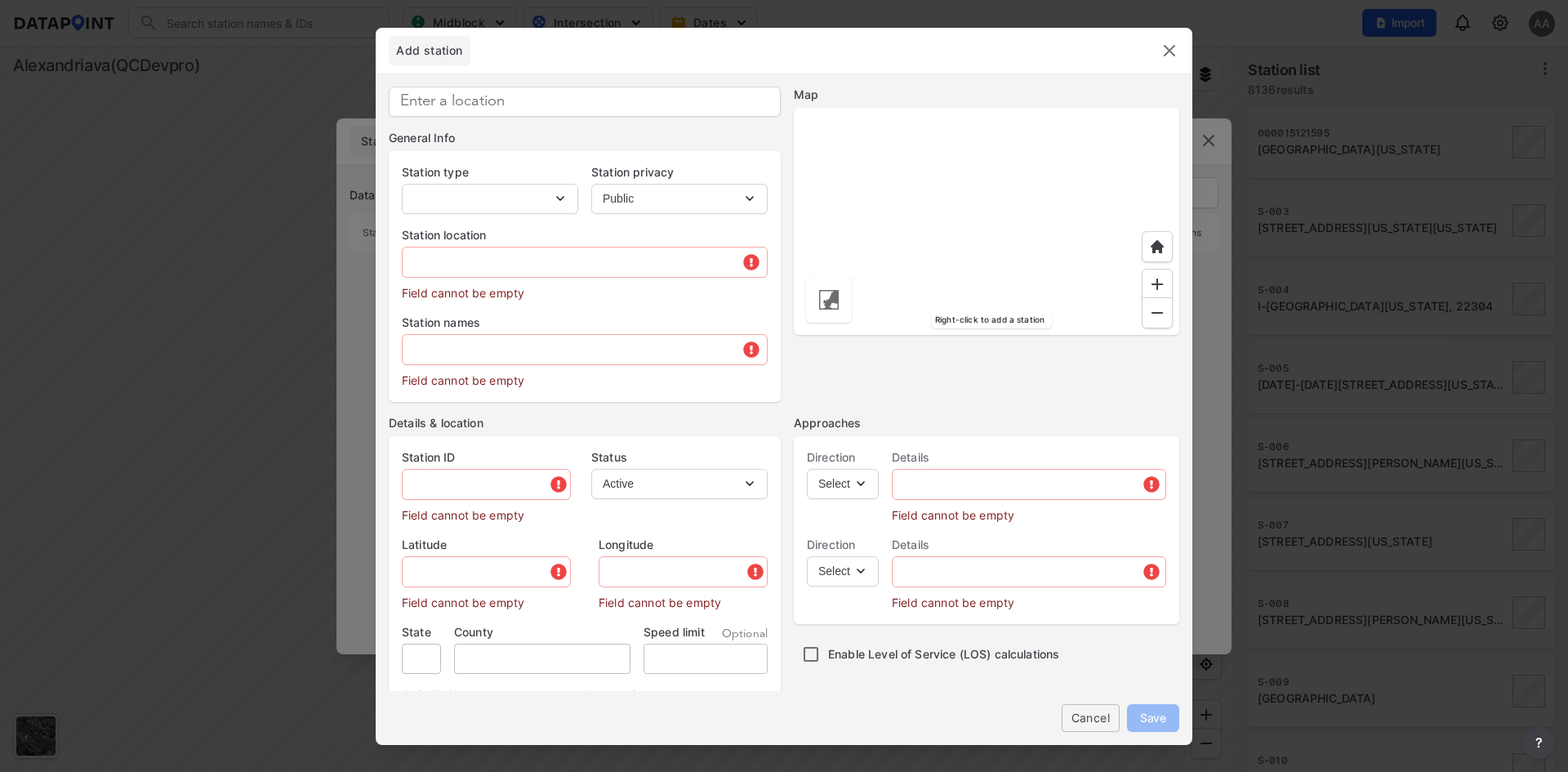
select select "1"
type input "DP2443"
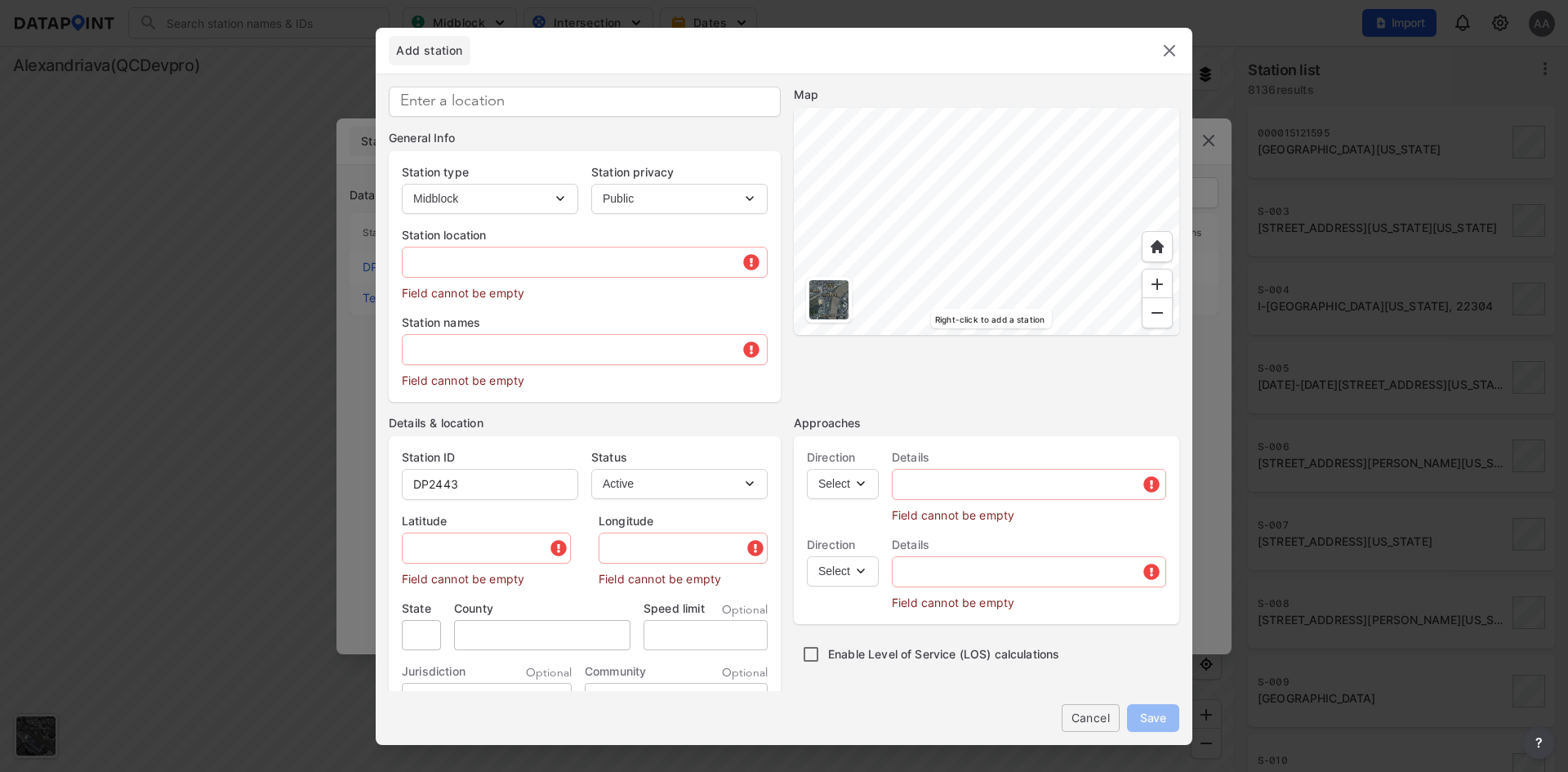
click at [1167, 52] on img at bounding box center [1169, 50] width 19 height 19
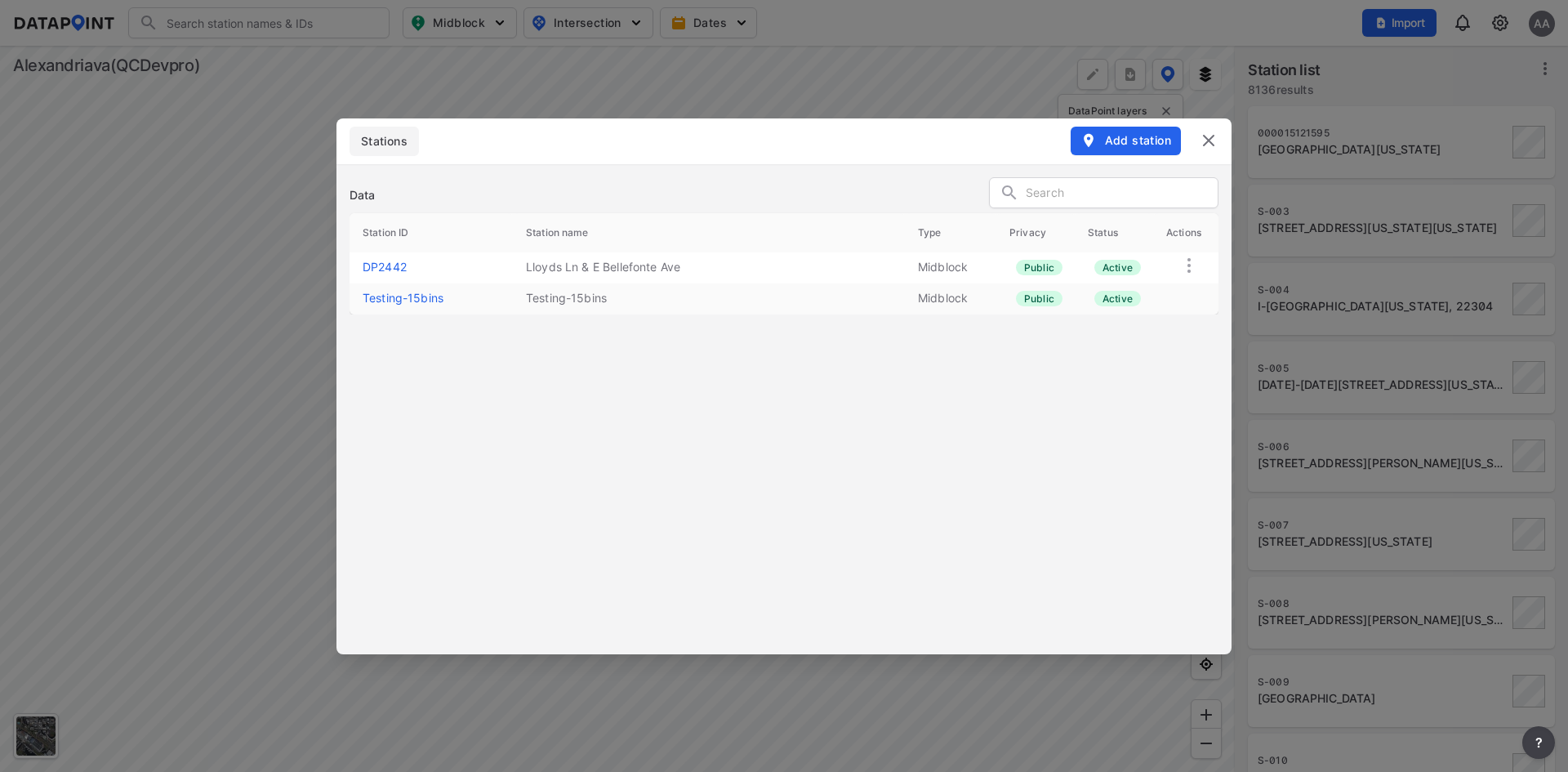
click at [1159, 143] on span "Add station" at bounding box center [1126, 140] width 90 height 16
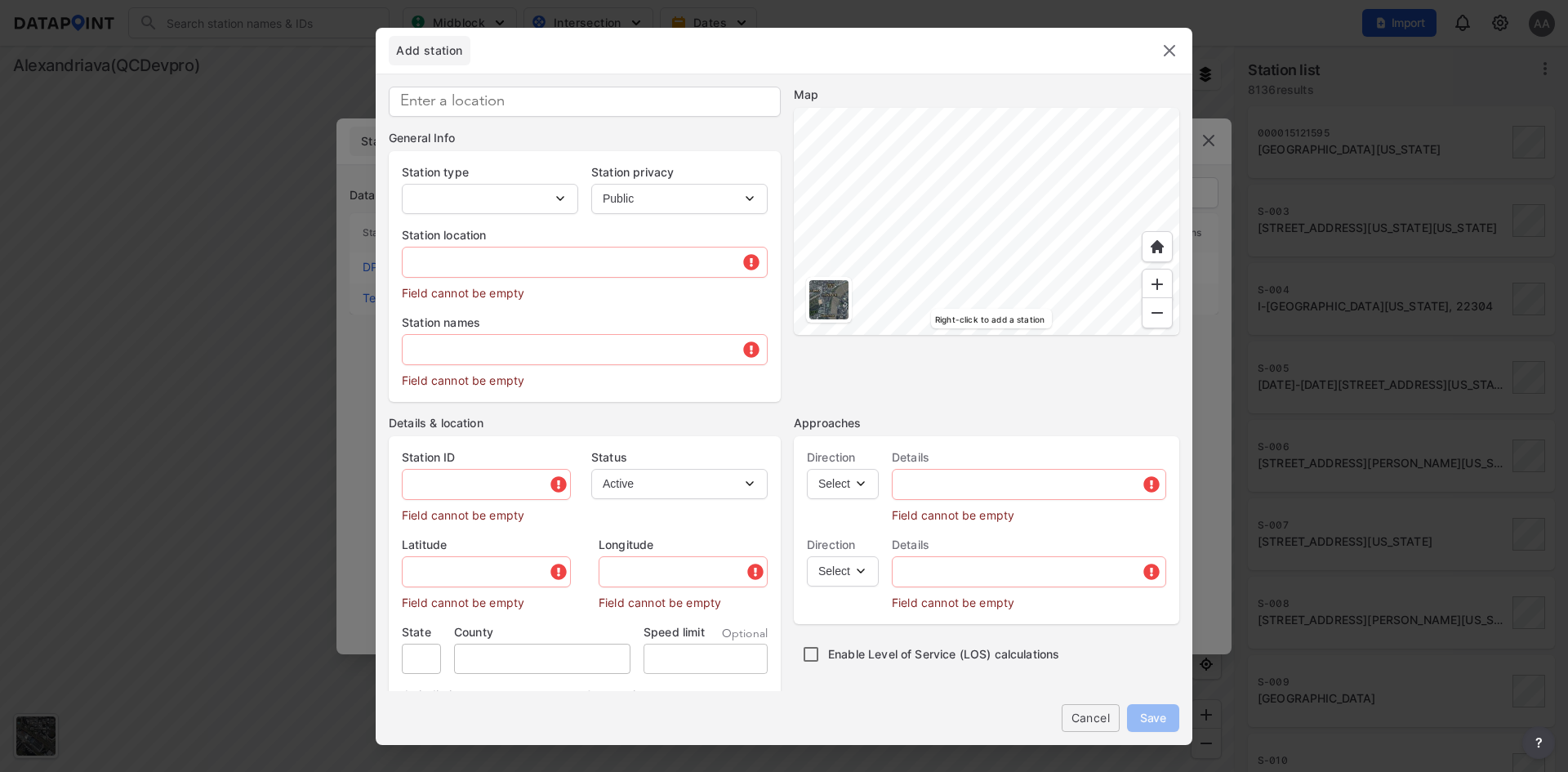
type input "DP2443"
select select "1"
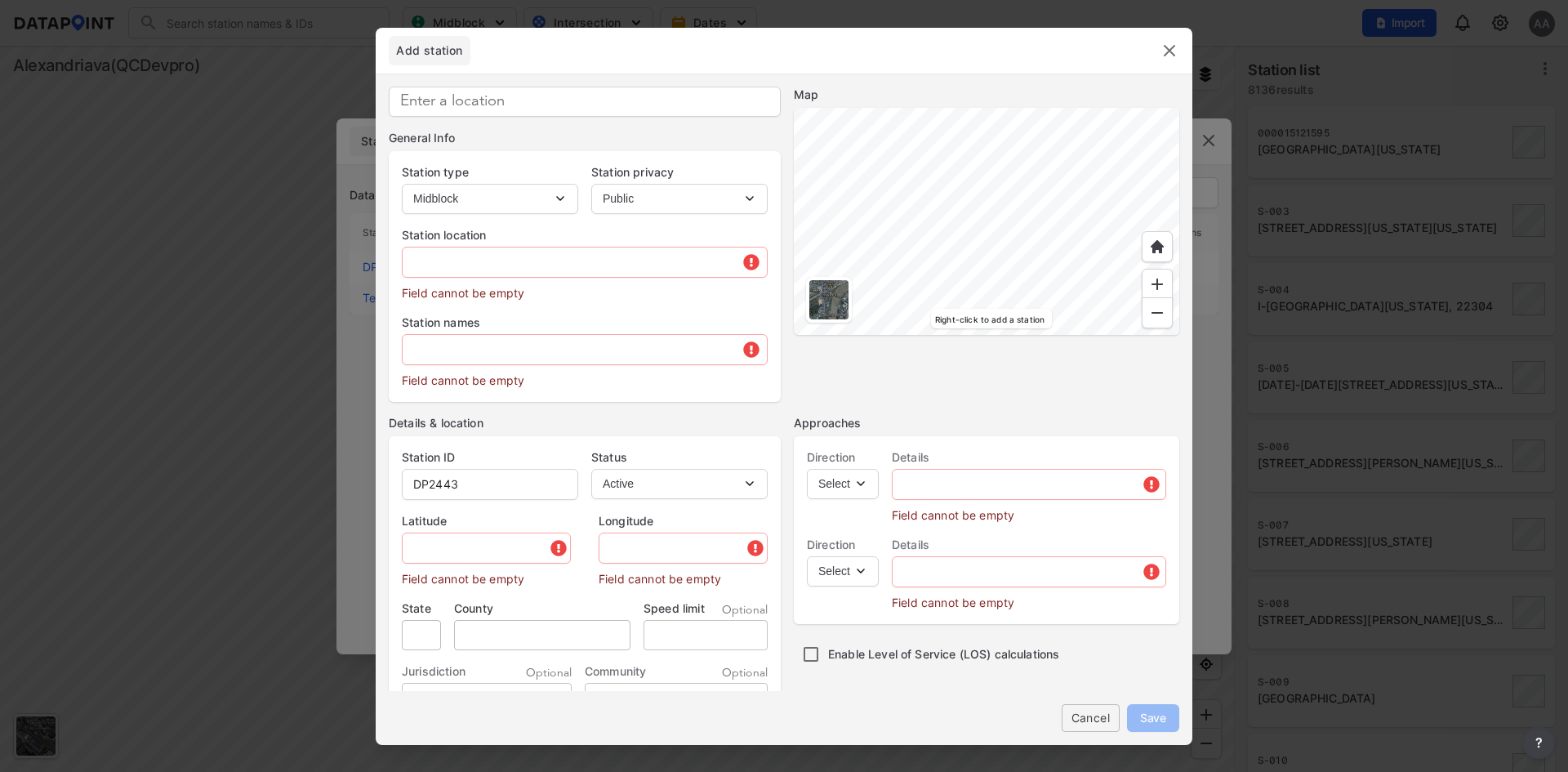
click at [836, 306] on div at bounding box center [829, 299] width 39 height 39
click at [1162, 55] on img at bounding box center [1169, 50] width 19 height 19
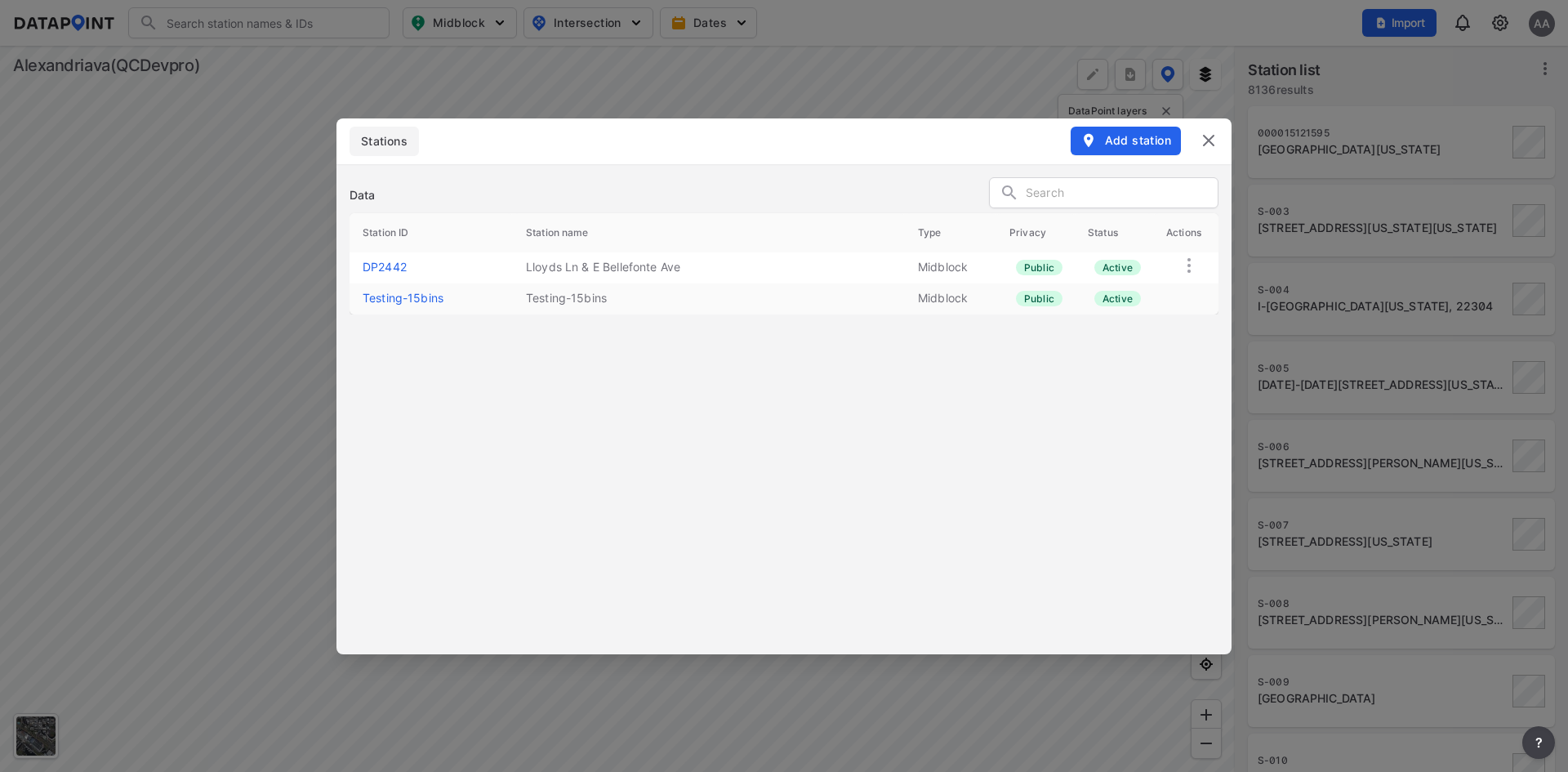
click at [1200, 137] on img at bounding box center [1208, 140] width 19 height 19
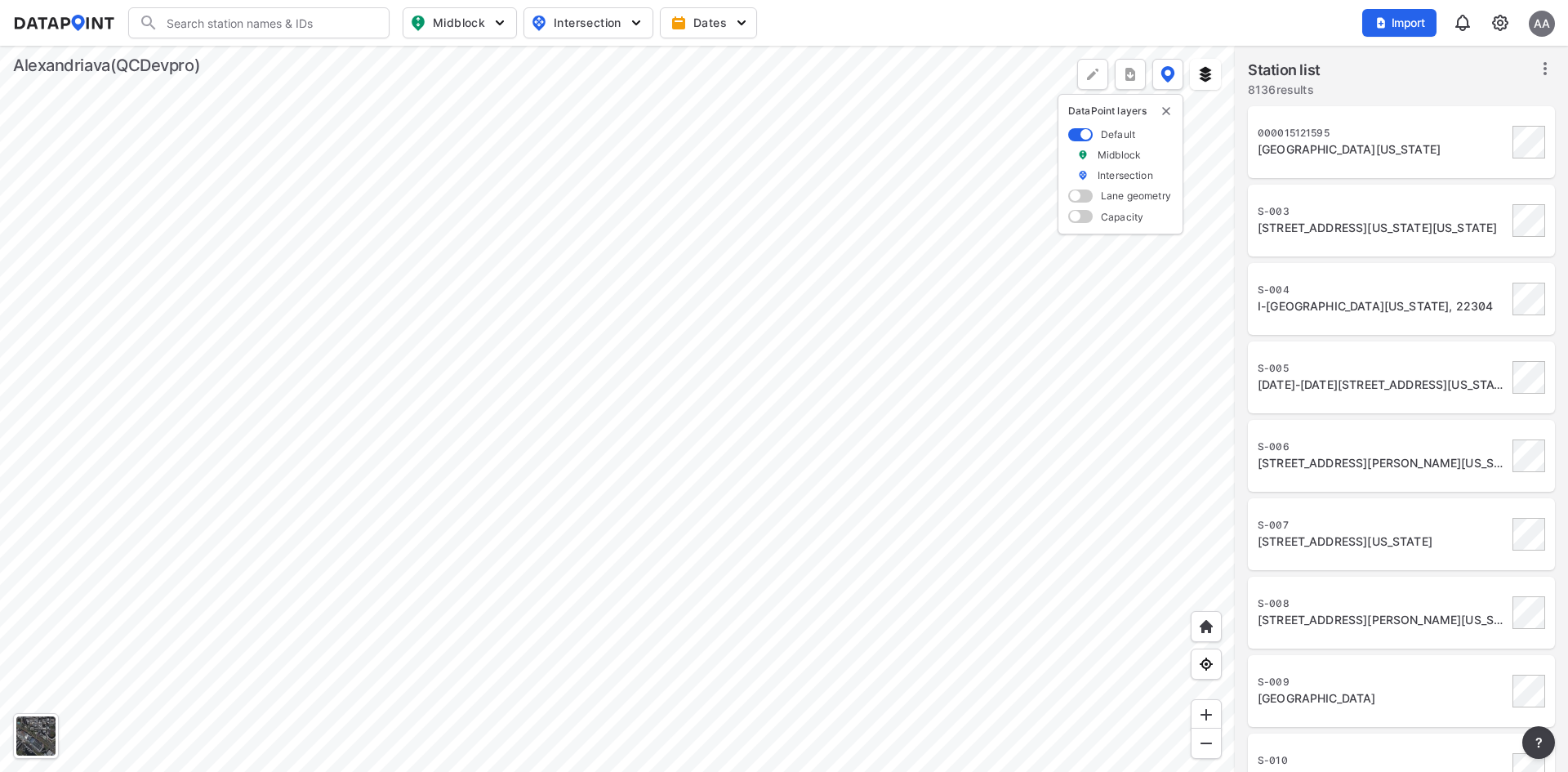
click at [1500, 23] on img at bounding box center [1500, 23] width 19 height 19
click at [1447, 124] on link "Station management" at bounding box center [1430, 121] width 140 height 16
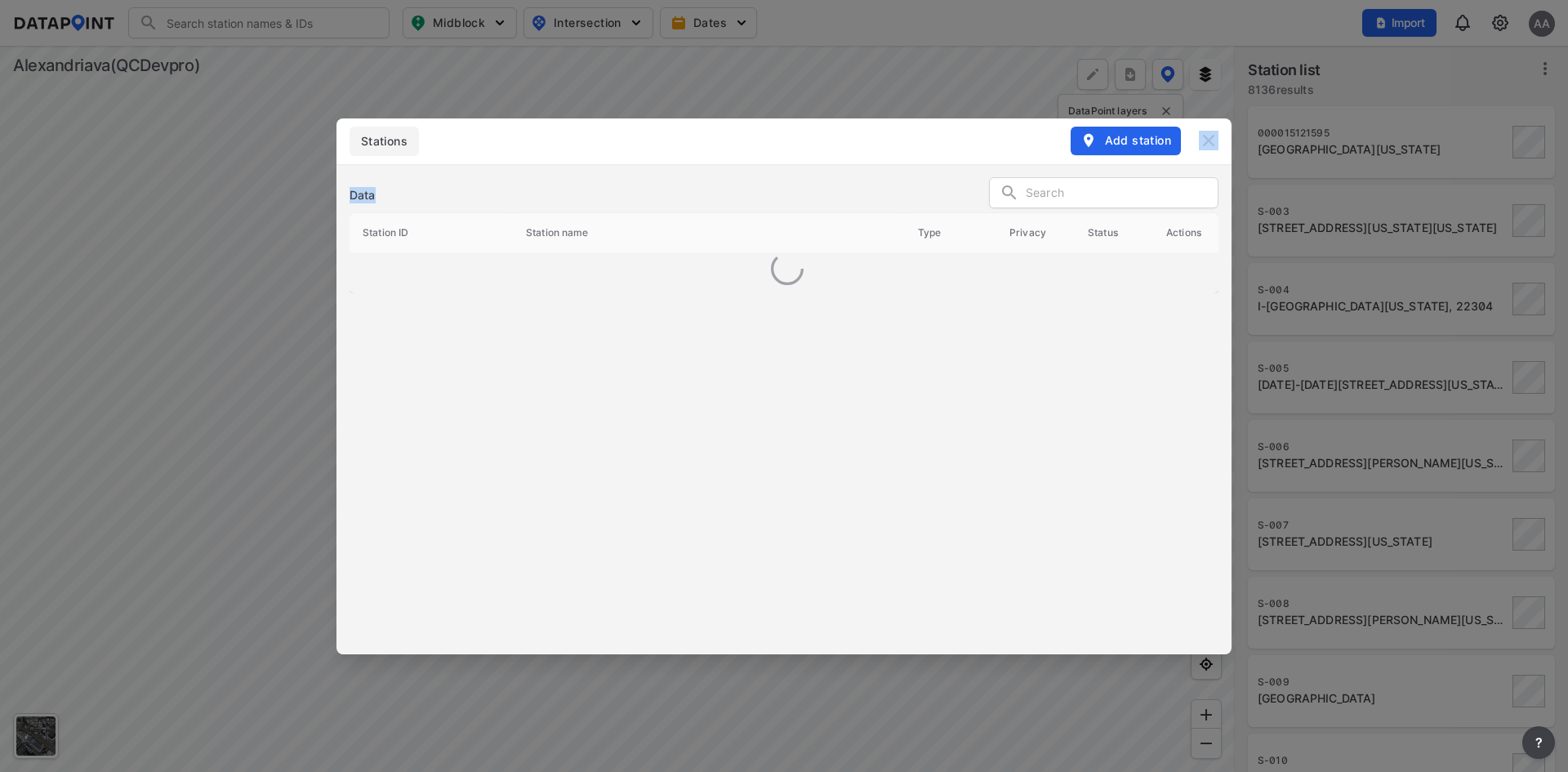
click at [1447, 124] on div "Stations Add station Data Station ID Station name Type Privacy Status Actions" at bounding box center [784, 386] width 1568 height 772
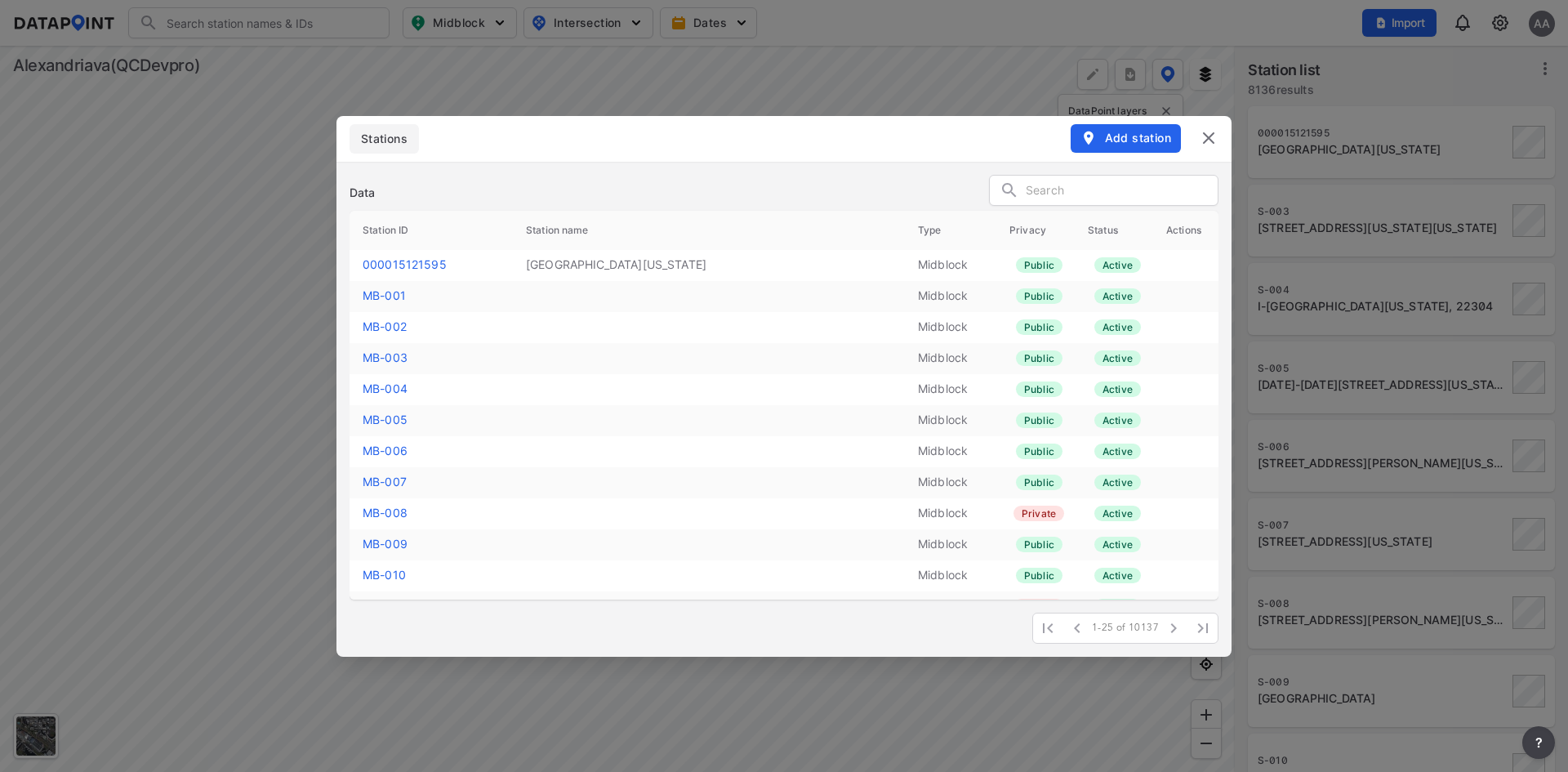
click at [625, 156] on header "Stations Add station" at bounding box center [784, 139] width 895 height 46
click at [1207, 136] on img at bounding box center [1208, 137] width 19 height 19
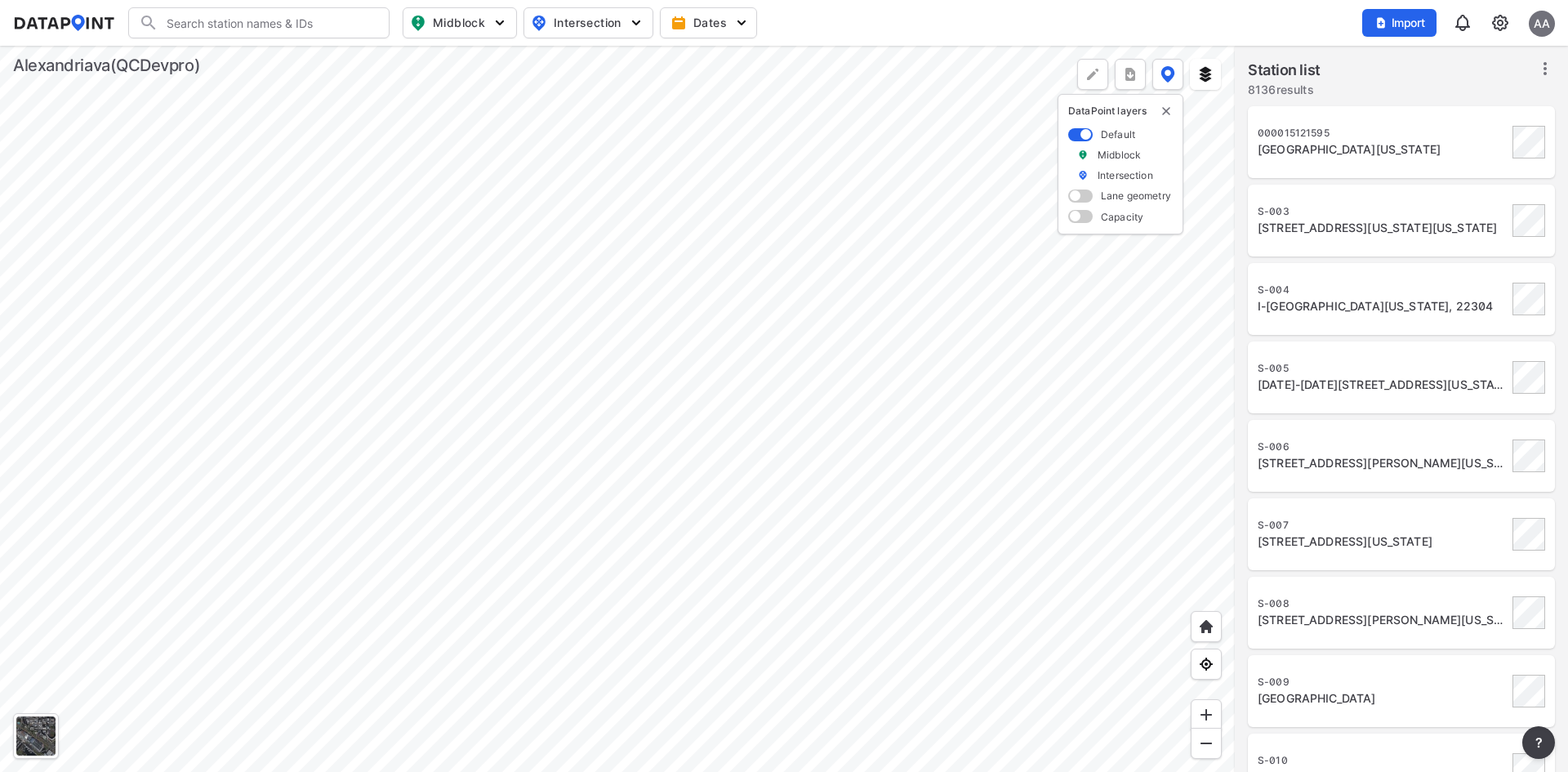
click at [1495, 29] on img at bounding box center [1500, 23] width 19 height 19
